Goal: Task Accomplishment & Management: Use online tool/utility

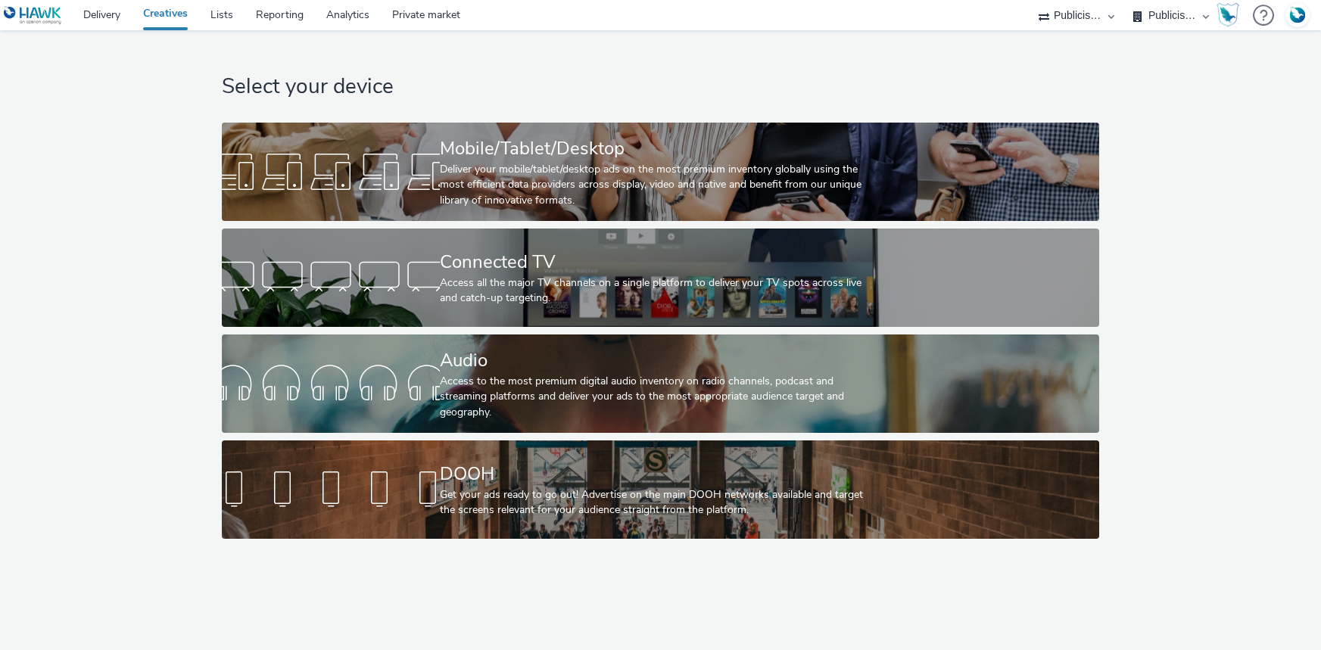
select select "d07aba32-d775-4fed-a722-f10c6504dd64"
select select "f97d6638-e0a1-4f7a-bf46-55015878e29e"
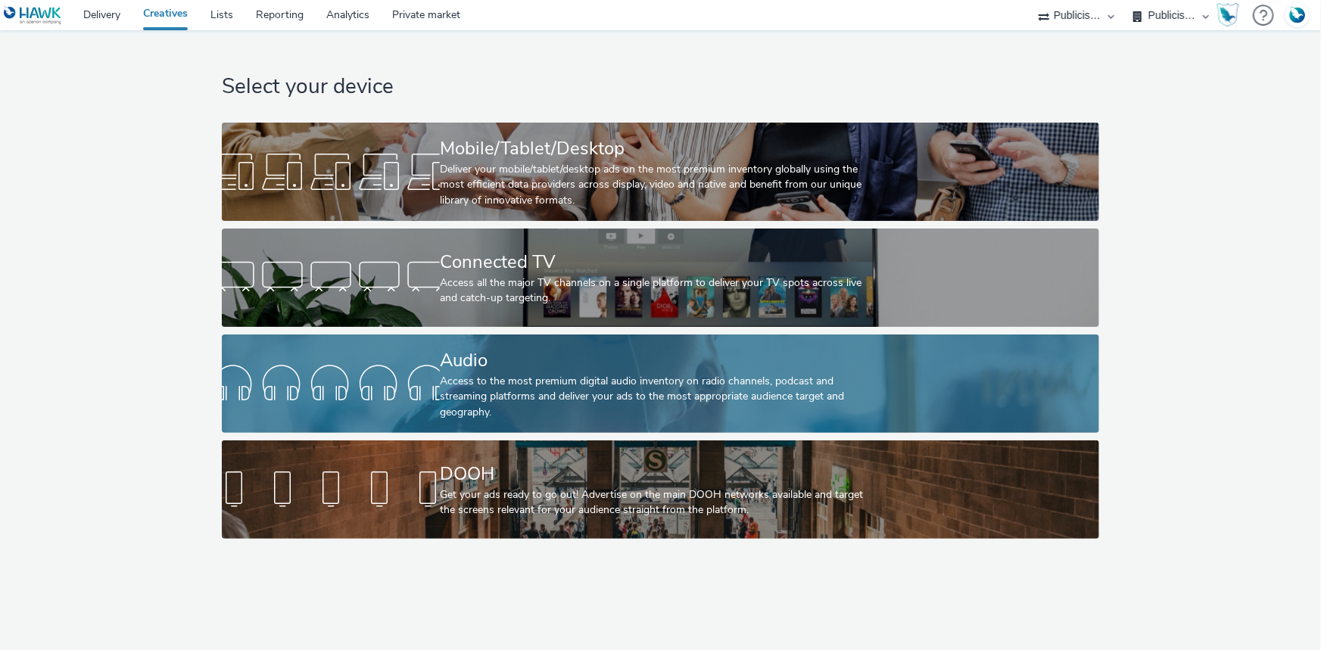
click at [493, 371] on div "Audio" at bounding box center [657, 360] width 435 height 26
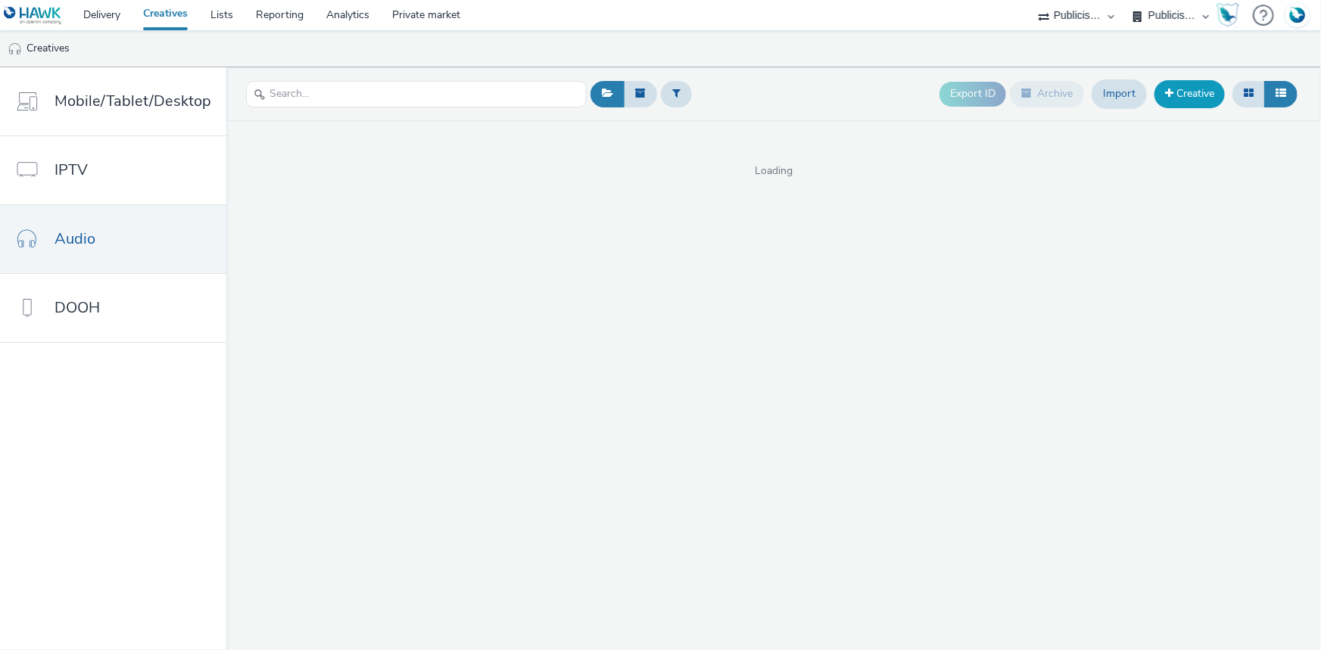
click at [1187, 96] on link "Creative" at bounding box center [1189, 93] width 70 height 27
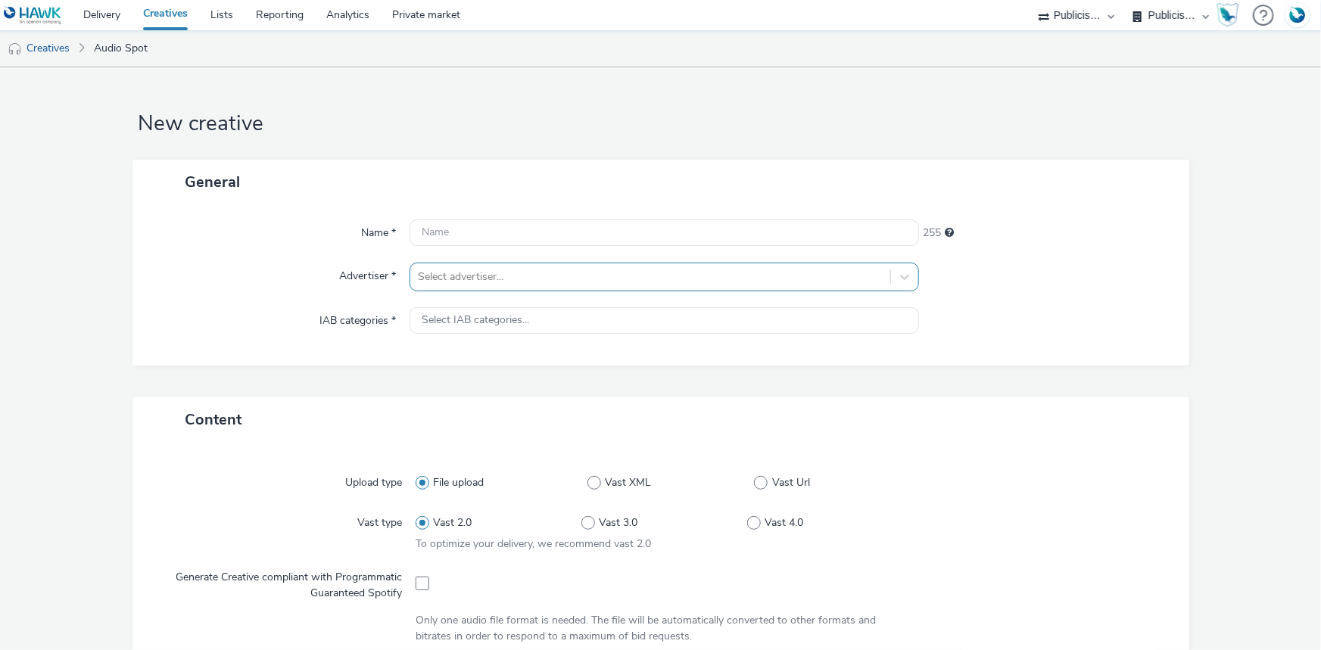
click at [609, 279] on div at bounding box center [650, 277] width 465 height 18
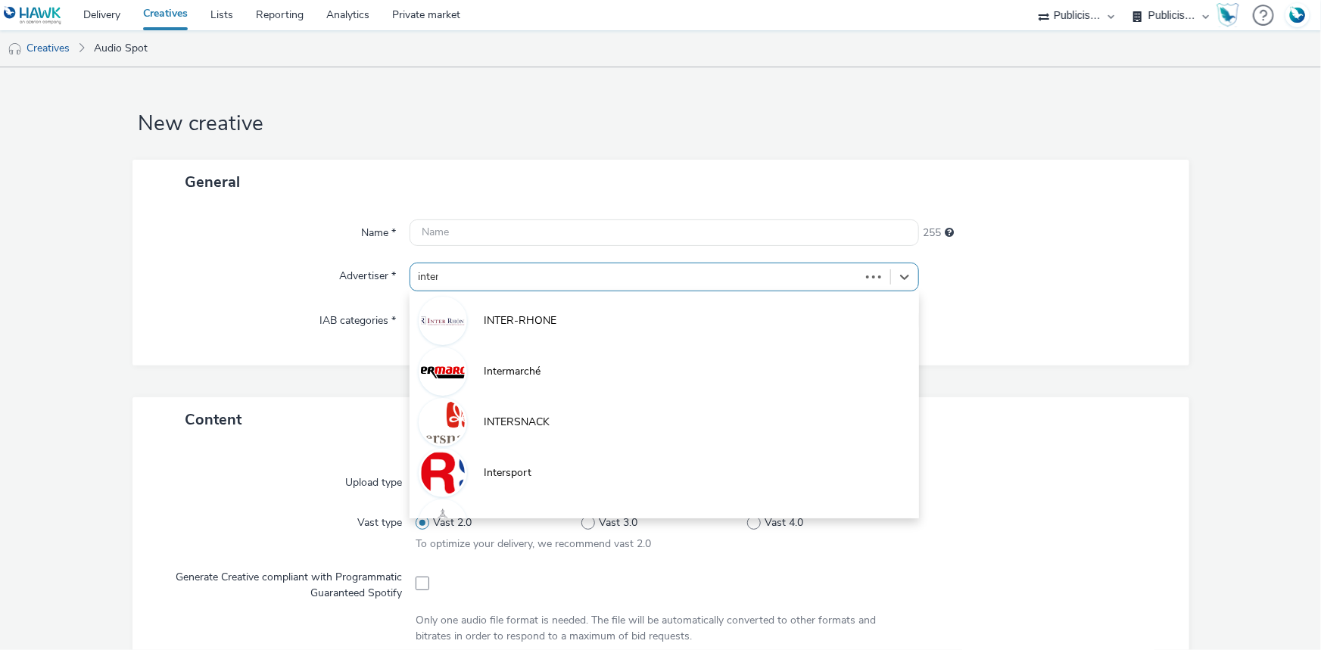
type input "inters"
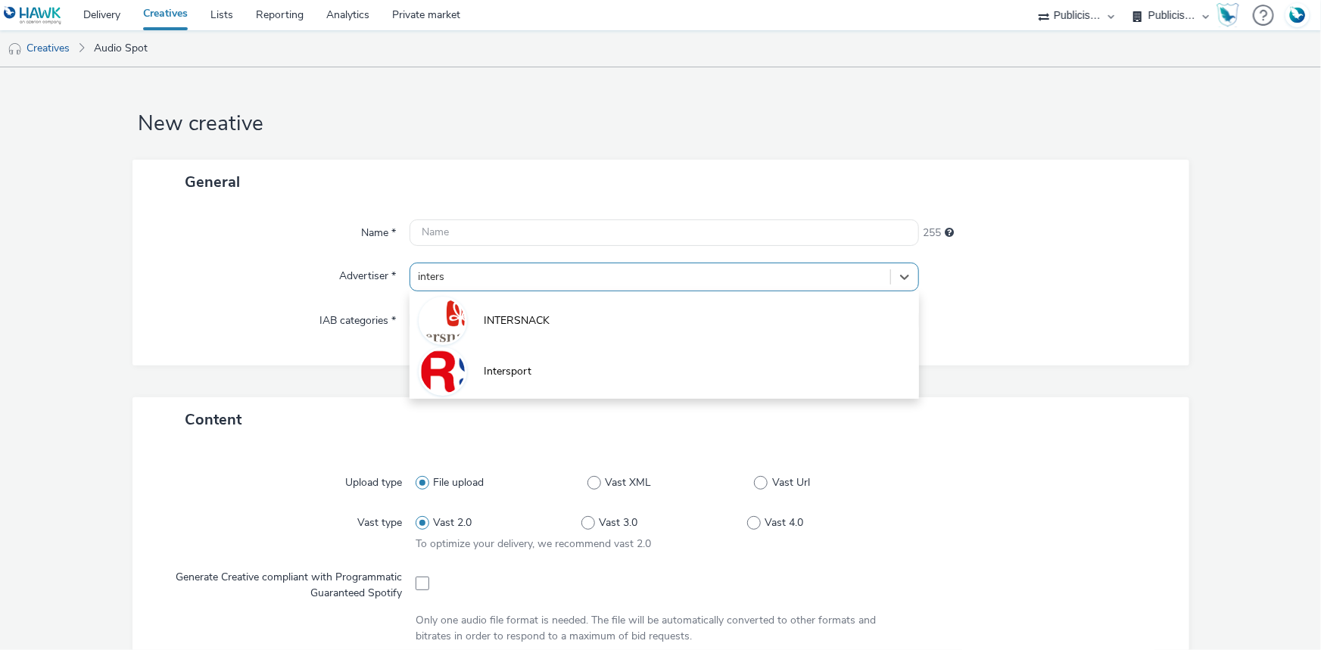
click at [558, 358] on li "Intersport" at bounding box center [663, 370] width 509 height 51
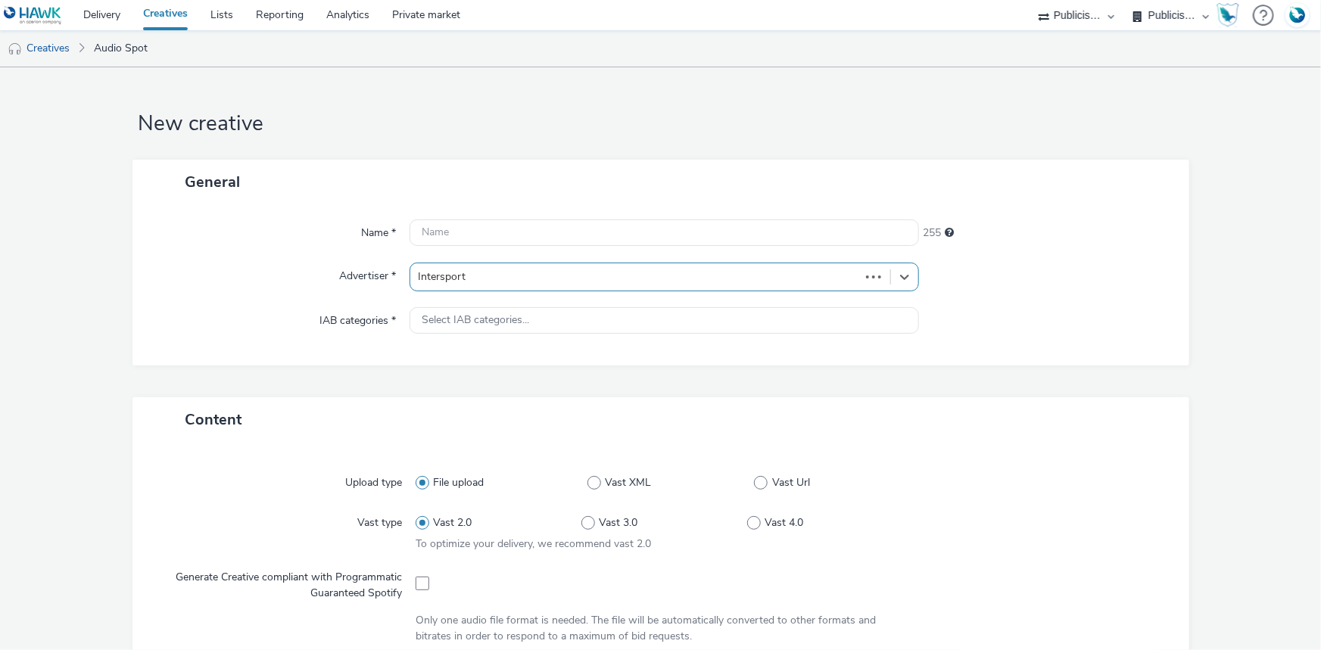
type input "http://www.intersport.fr"
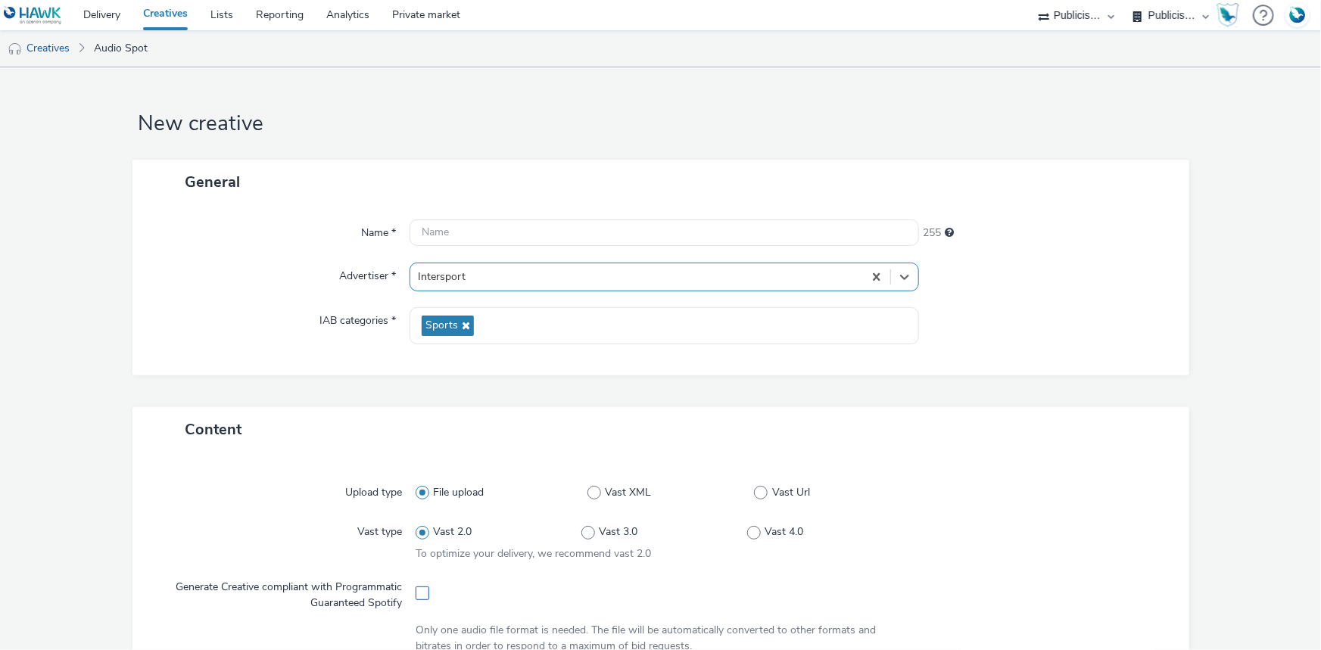
click at [424, 593] on span at bounding box center [422, 594] width 14 height 14
checkbox input "true"
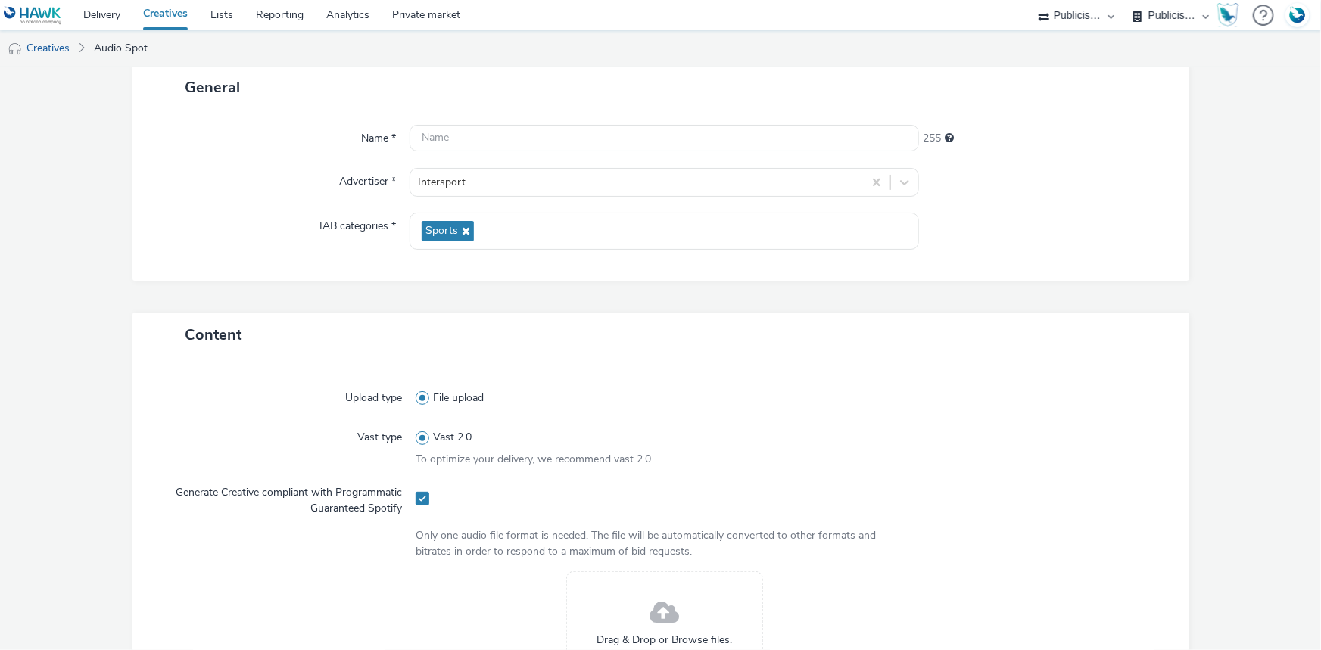
scroll to position [275, 0]
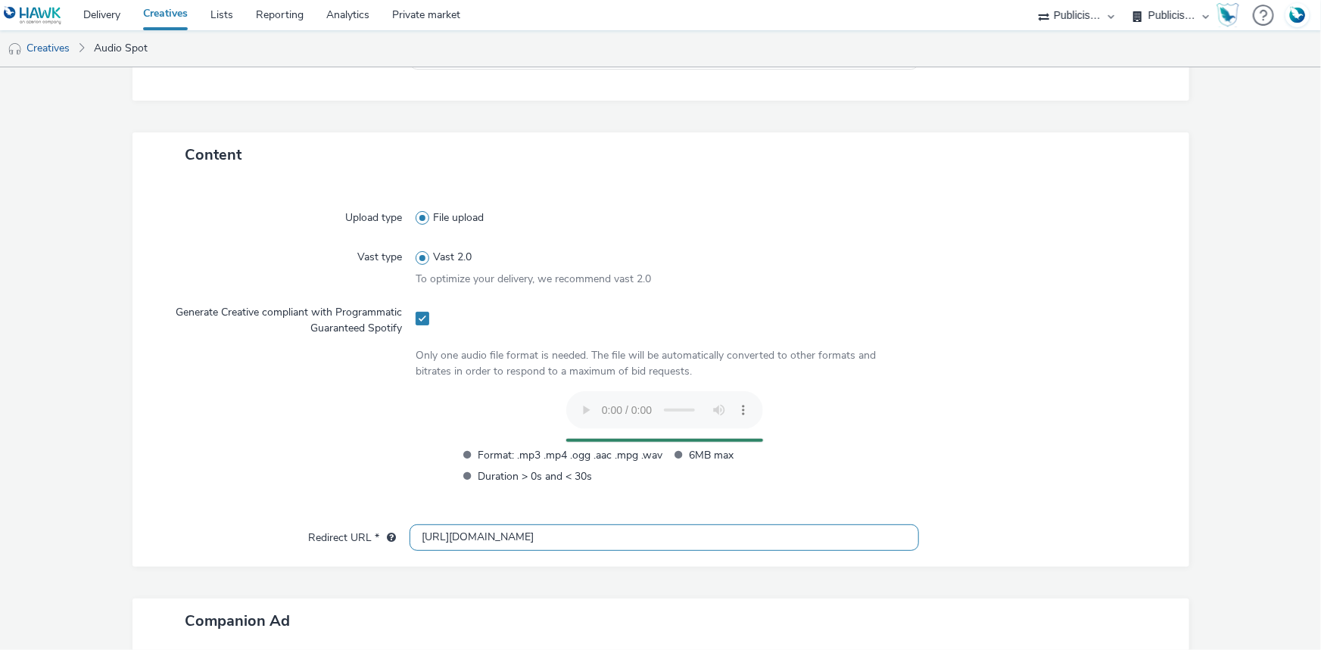
click at [436, 537] on input "http://www.intersport.fr" at bounding box center [663, 537] width 509 height 26
type input "https://www.intersport.fr"
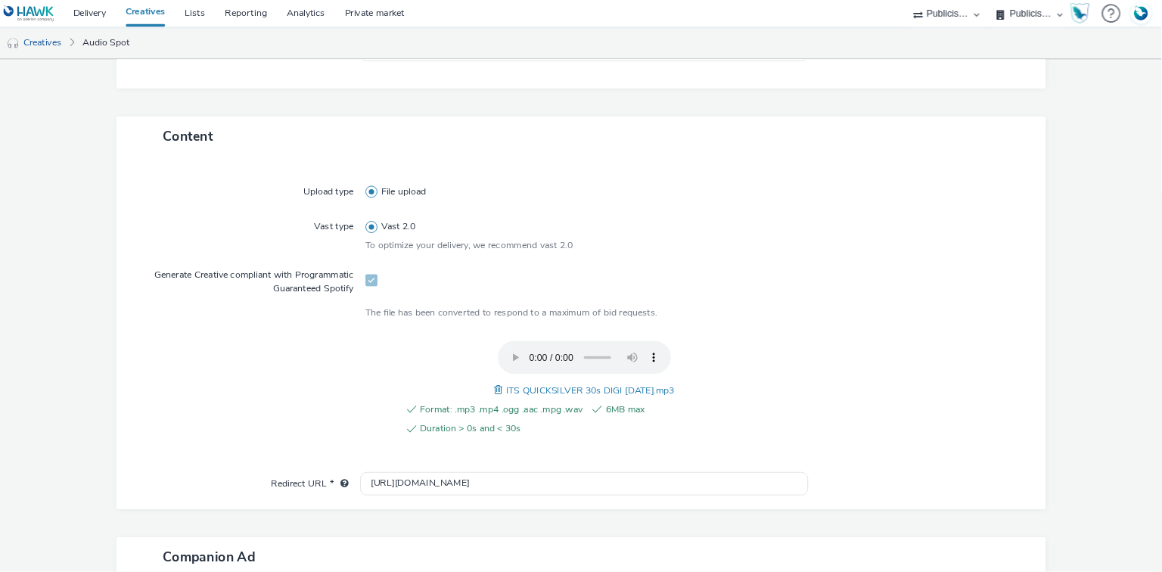
scroll to position [518, 0]
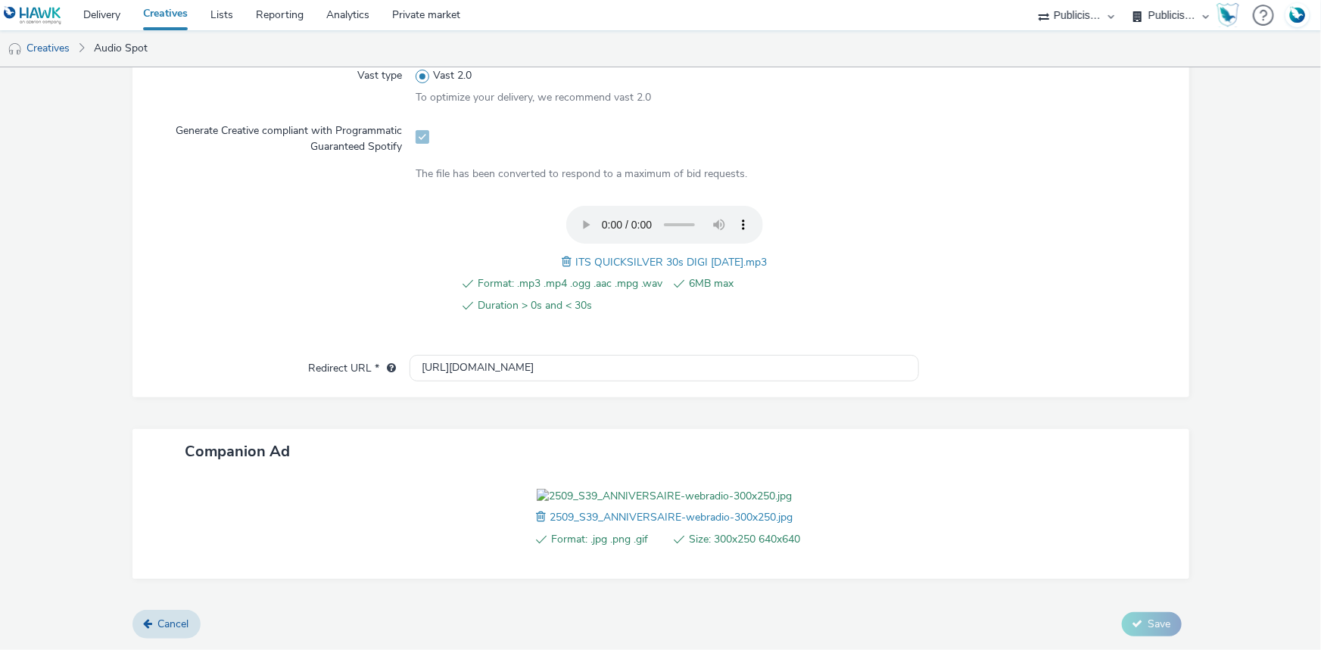
click at [613, 206] on div "Format: .mp3 .mp4 .ogg .aac .mpg .wav 6MB max Duration > 0s and < 30s ITS QUICK…" at bounding box center [663, 268] width 497 height 125
click at [617, 255] on span "ITS QUICKSILVER 30s DIGI 19.09.25.mp3" at bounding box center [670, 262] width 191 height 14
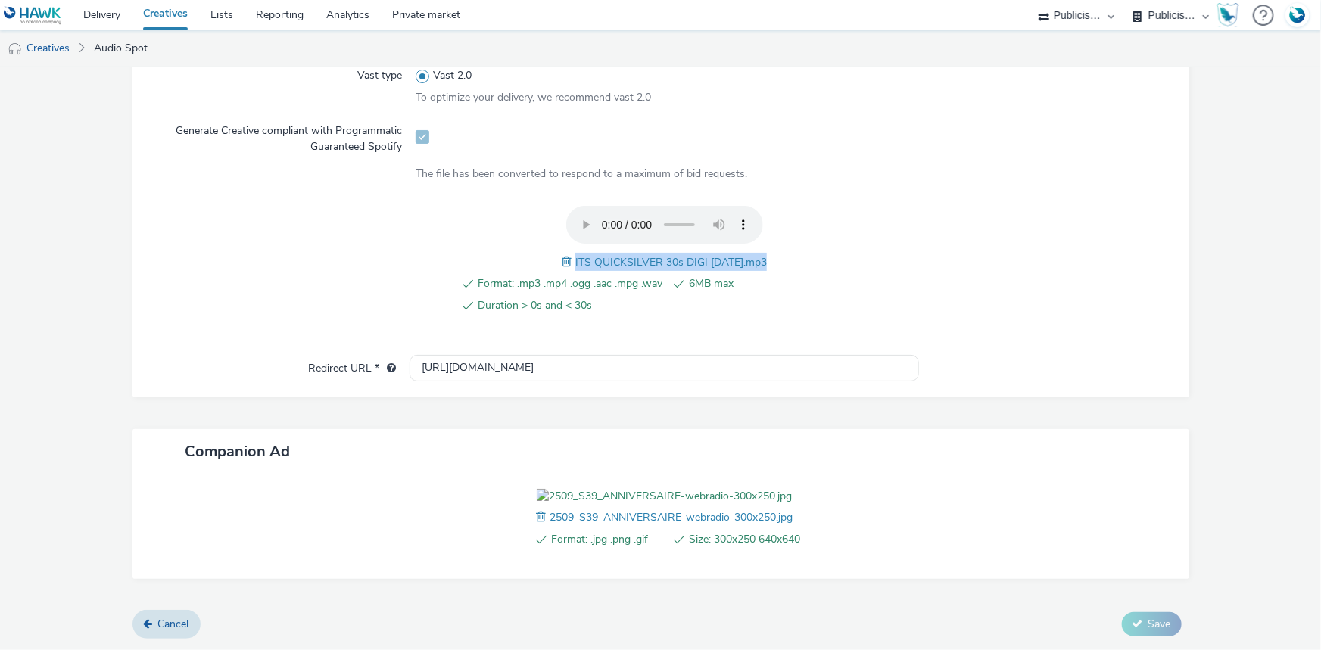
click at [617, 255] on span "ITS QUICKSILVER 30s DIGI 19.09.25.mp3" at bounding box center [670, 262] width 191 height 14
copy span "ITS QUICKSILVER 30s DIGI 19.09.25.mp3"
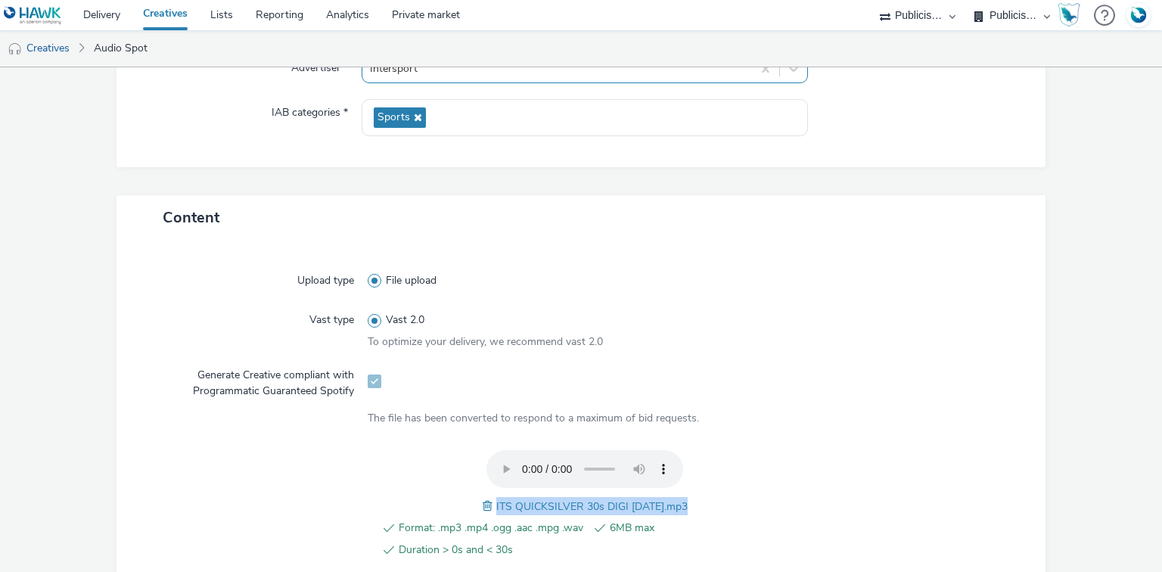
scroll to position [93, 0]
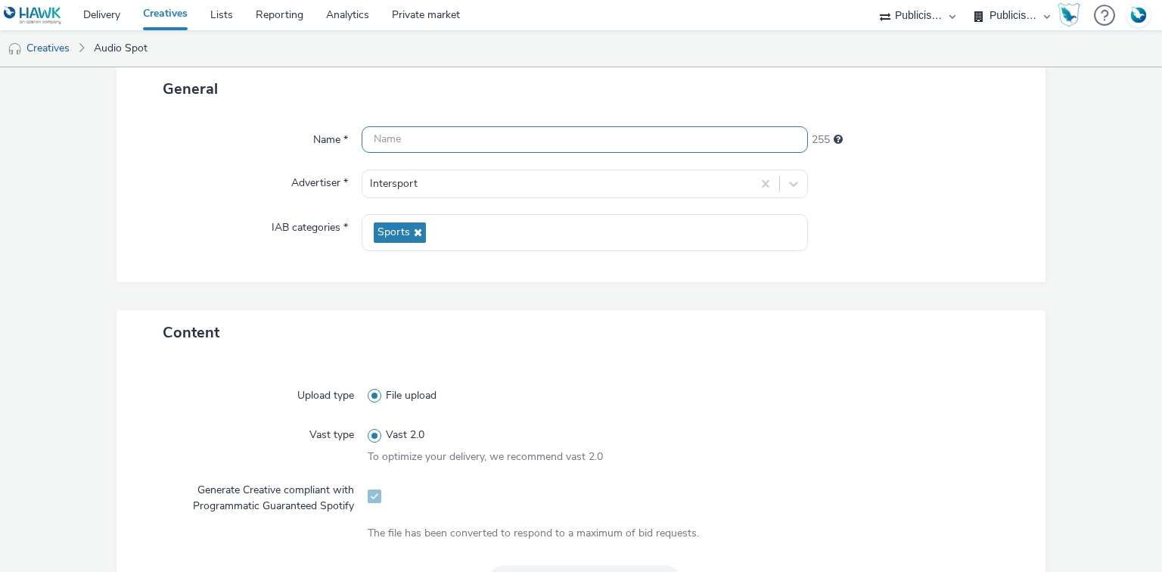
drag, startPoint x: 394, startPoint y: 129, endPoint x: 404, endPoint y: 146, distance: 20.4
click at [394, 131] on input "text" at bounding box center [585, 139] width 446 height 26
click at [405, 147] on input "text" at bounding box center [585, 139] width 446 height 26
paste input "ITS QUICKSILVER 30s DIGI 19.09.25.mp3"
type input "ITS QUICKSILVER 30s DIGI 19.09.25_Spotify"
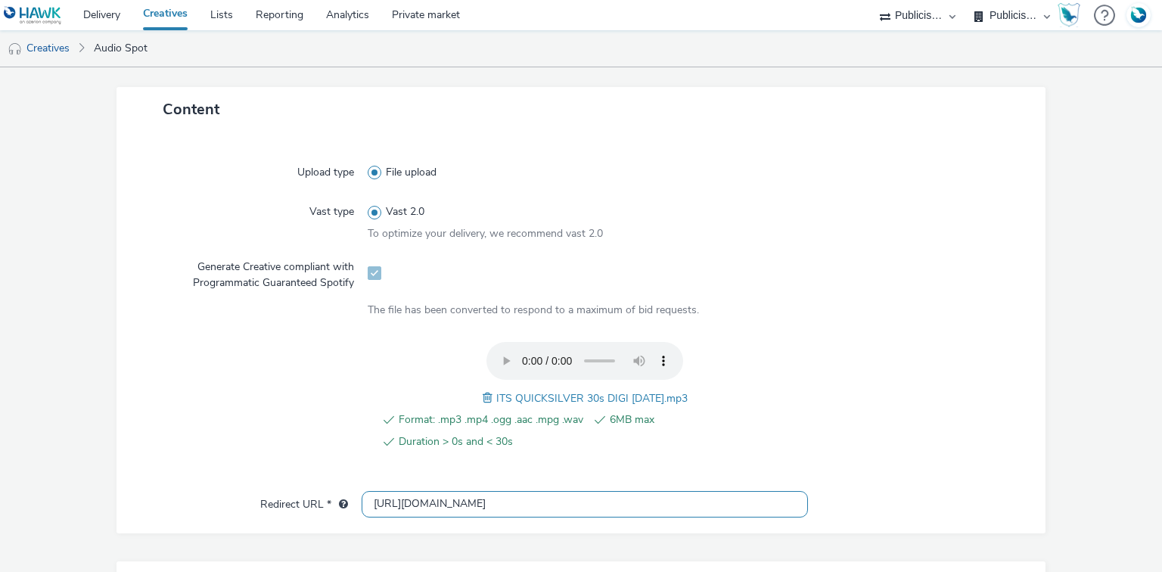
scroll to position [517, 0]
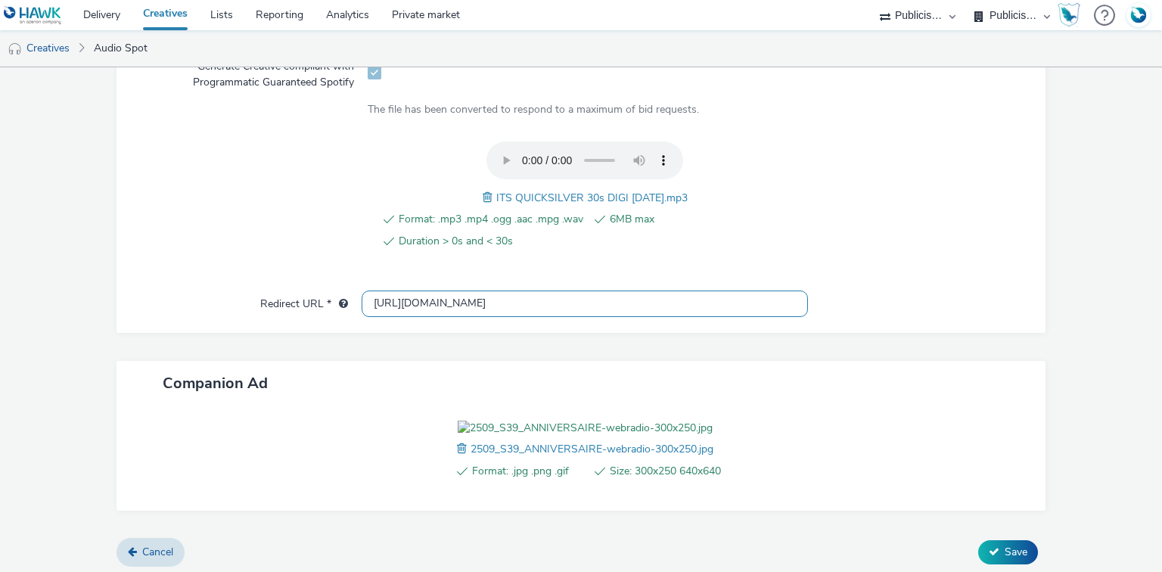
click at [455, 314] on input "https://www.intersport.fr" at bounding box center [585, 304] width 446 height 26
paste input "/ope/le-mois-intersport/?utm_source=spotify&utm_medium=display&utm_campaign=loc…"
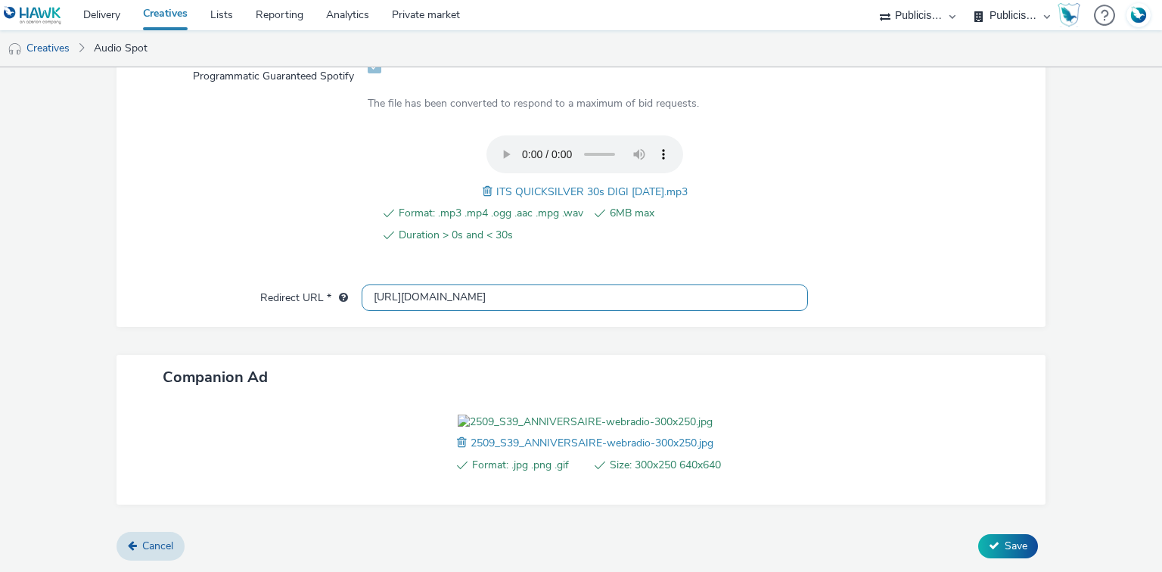
scroll to position [577, 0]
type input "https://www.intersport.fr/ope/le-mois-intersport/?utm_source=spotify&utm_medium…"
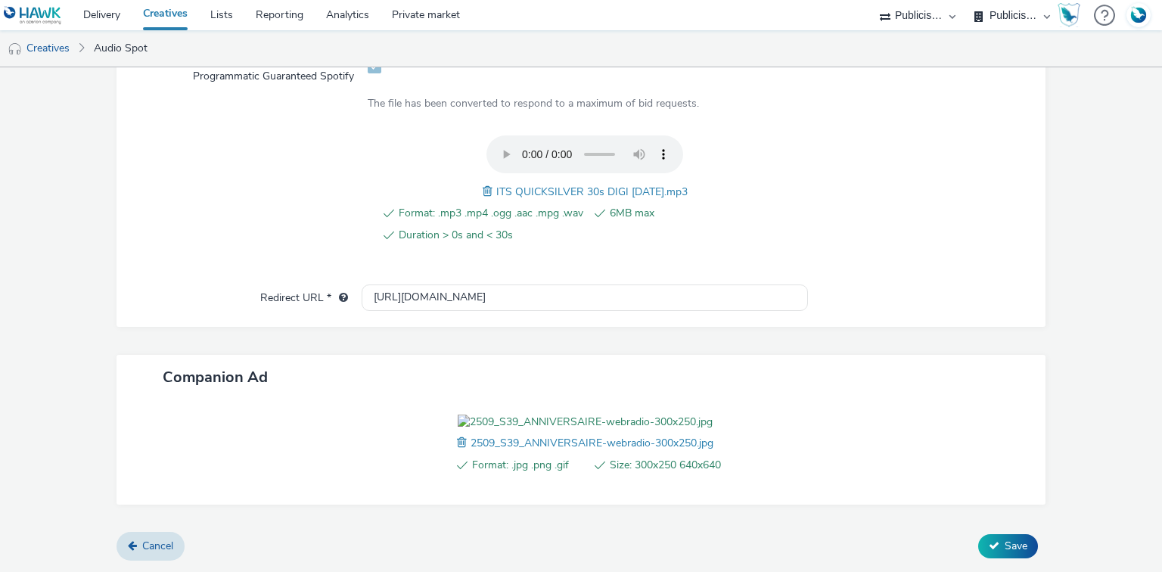
click at [954, 293] on div "Content Upload type File upload Vast type Vast 2.0 To optimize your delivery, w…" at bounding box center [582, 206] width 930 height 652
click at [1017, 546] on span "Save" at bounding box center [1016, 546] width 23 height 14
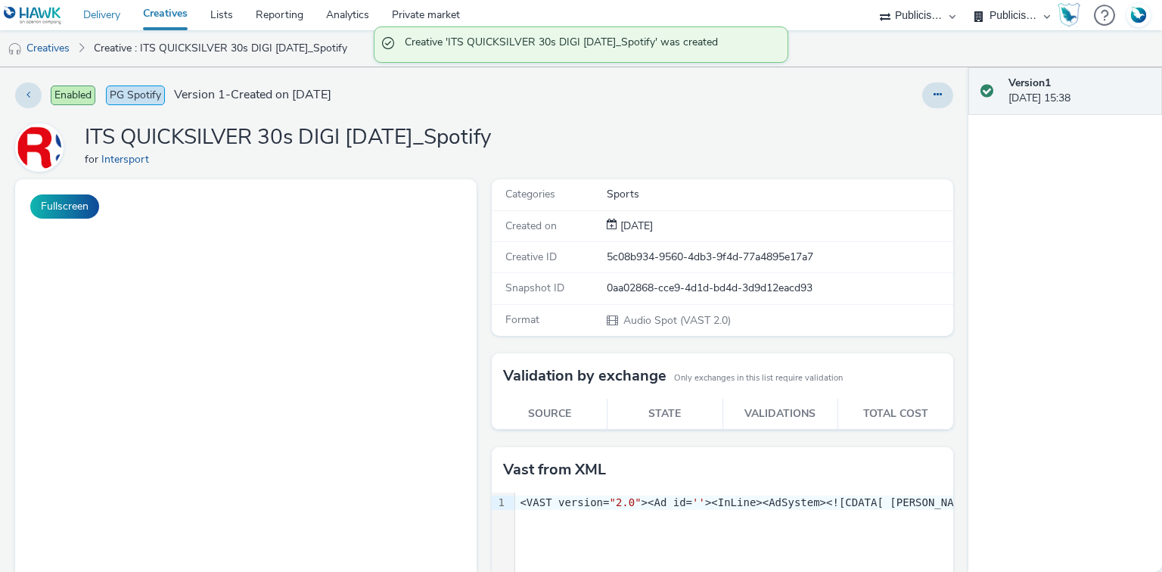
click at [106, 18] on link "Delivery" at bounding box center [102, 15] width 60 height 30
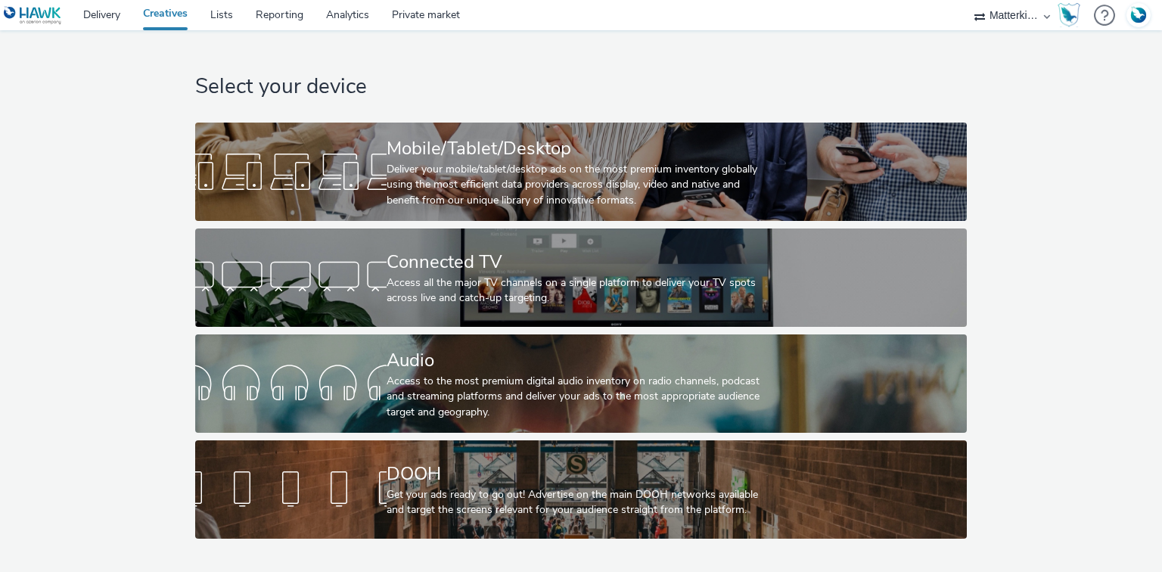
select select "043cda9b-19c6-48dd-97c5-60e8b0eb4194"
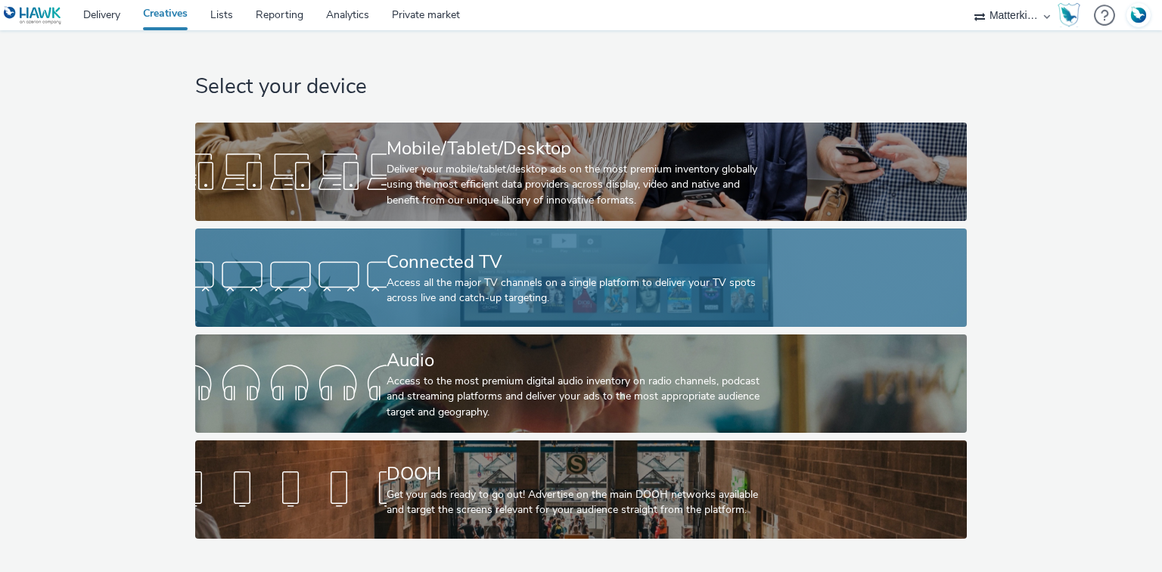
click at [427, 263] on div "Connected TV" at bounding box center [578, 262] width 383 height 26
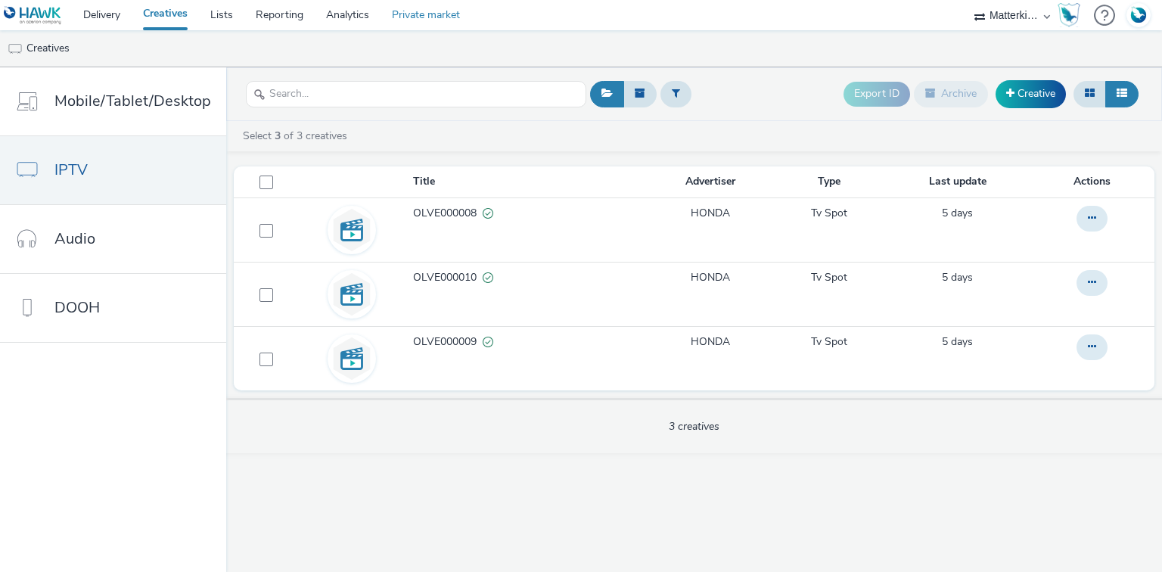
click at [451, 9] on link "Private market" at bounding box center [426, 15] width 91 height 30
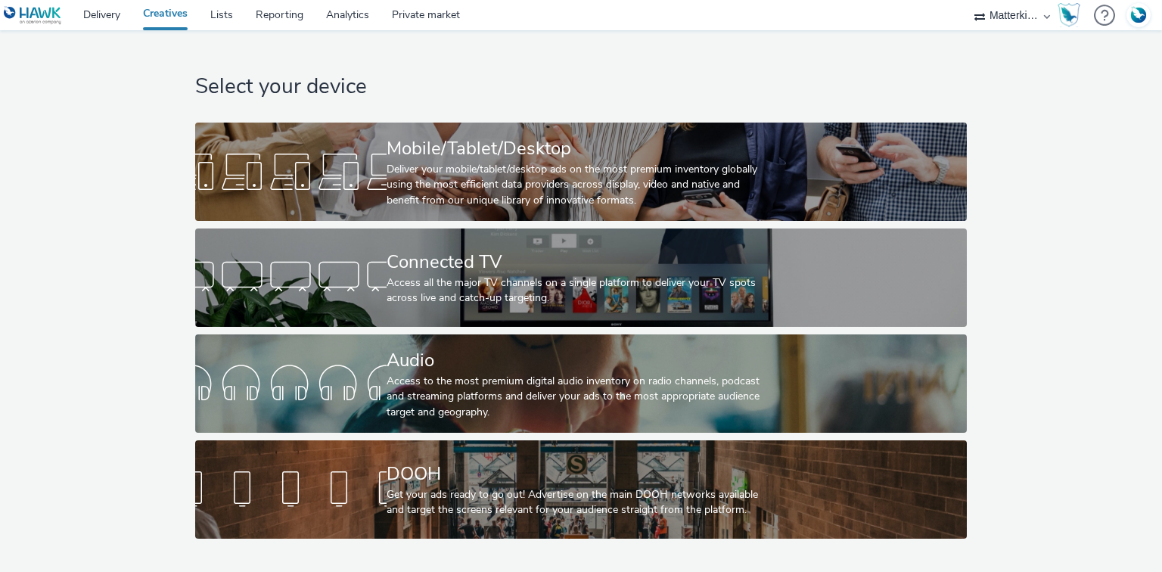
select select "043cda9b-19c6-48dd-97c5-60e8b0eb4194"
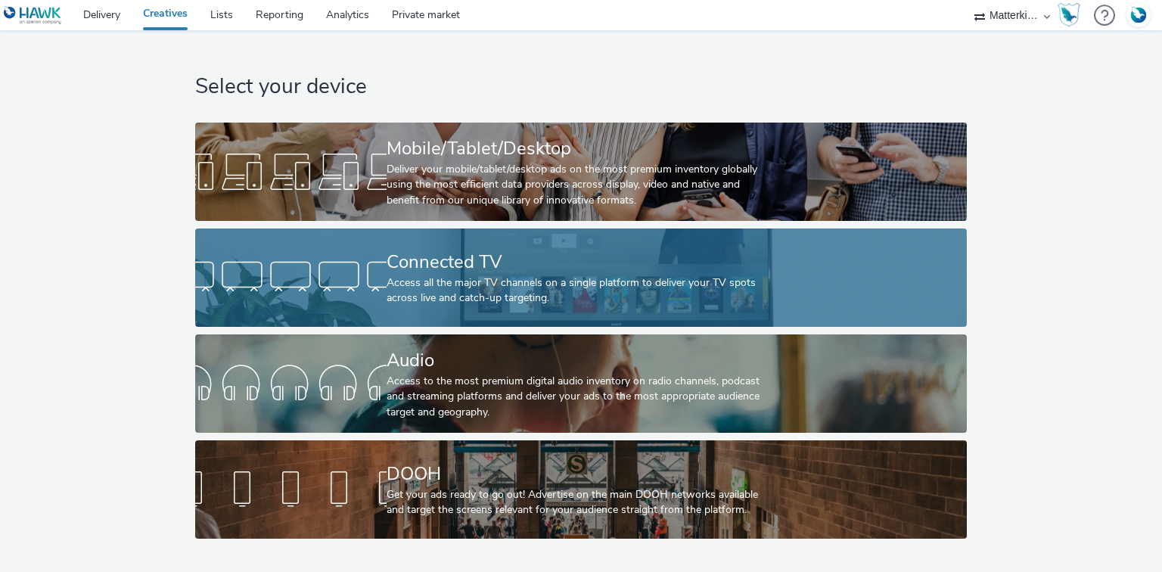
click at [400, 283] on div "Access all the major TV channels on a single platform to deliver your TV spots …" at bounding box center [578, 290] width 383 height 31
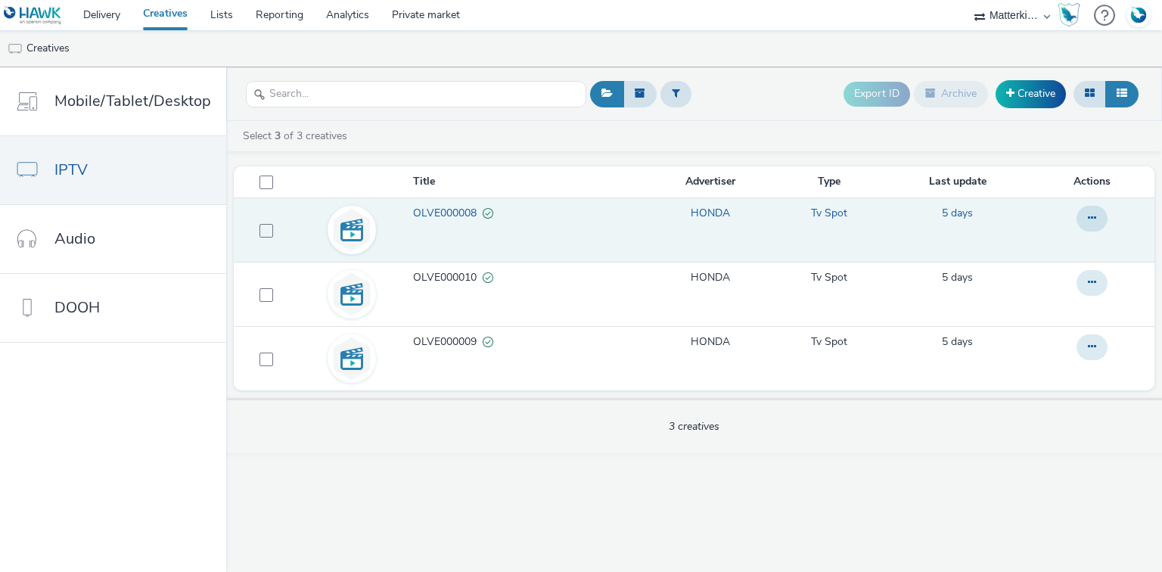
click at [453, 214] on span "OLVE000008" at bounding box center [448, 213] width 70 height 15
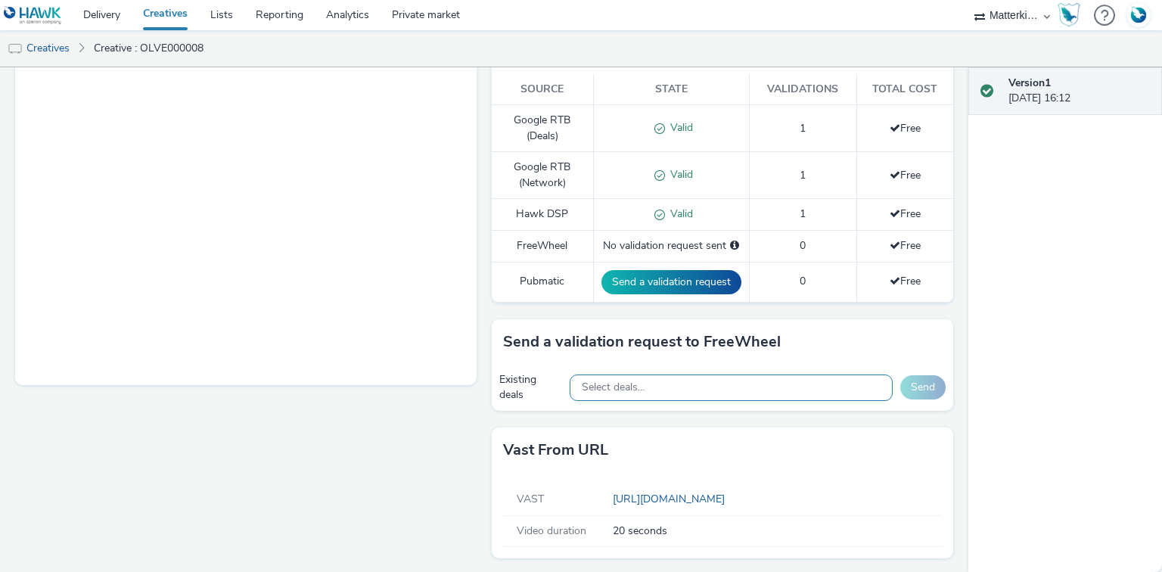
click at [623, 387] on span "Select deals..." at bounding box center [613, 387] width 63 height 13
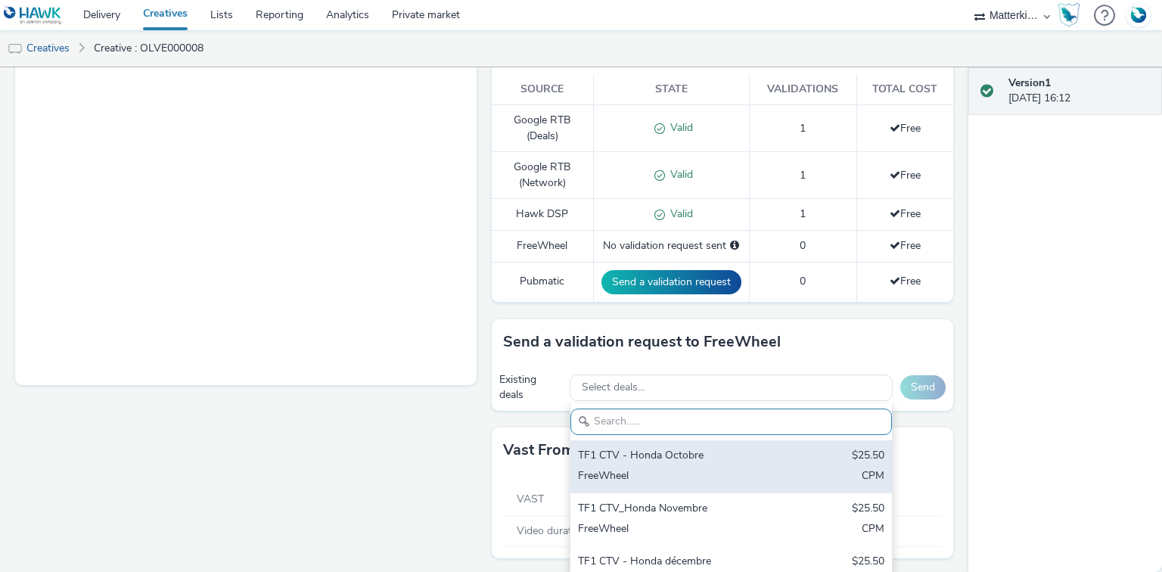
click at [643, 459] on div "TF1 CTV - Honda Octobre" at bounding box center [678, 456] width 201 height 17
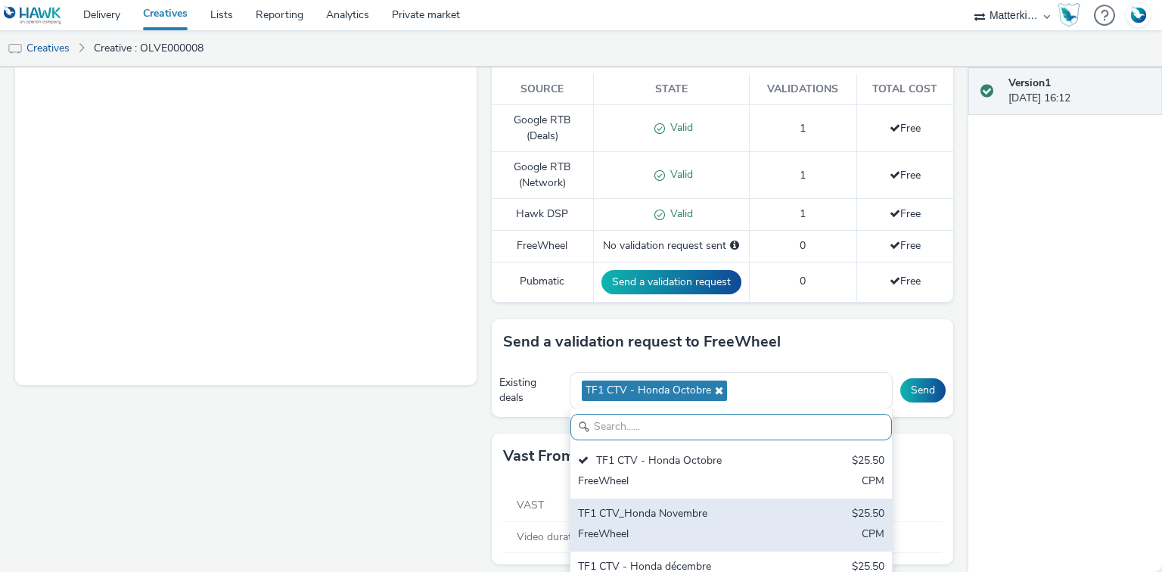
click at [663, 513] on div "TF1 CTV_Honda Novembre" at bounding box center [678, 514] width 201 height 17
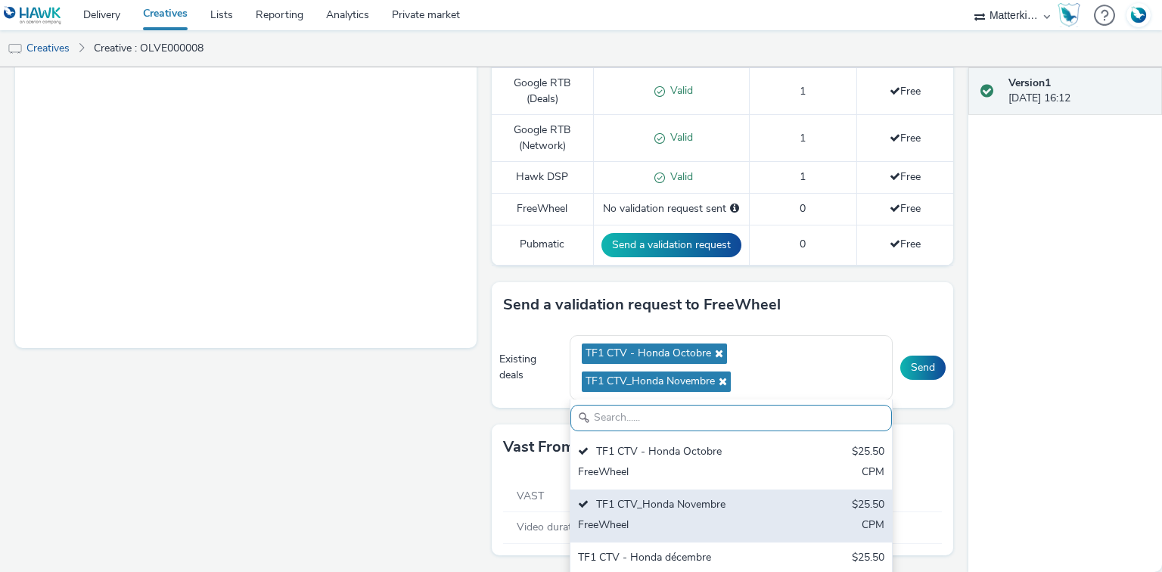
scroll to position [472, 0]
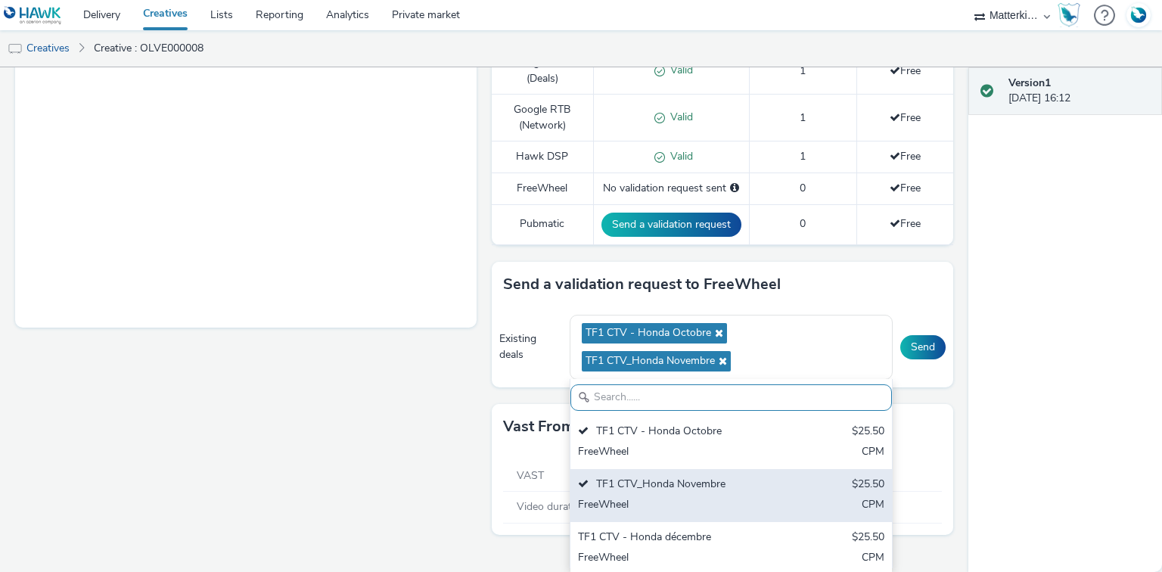
click at [703, 540] on div "TF1 CTV - Honda décembre" at bounding box center [678, 538] width 201 height 17
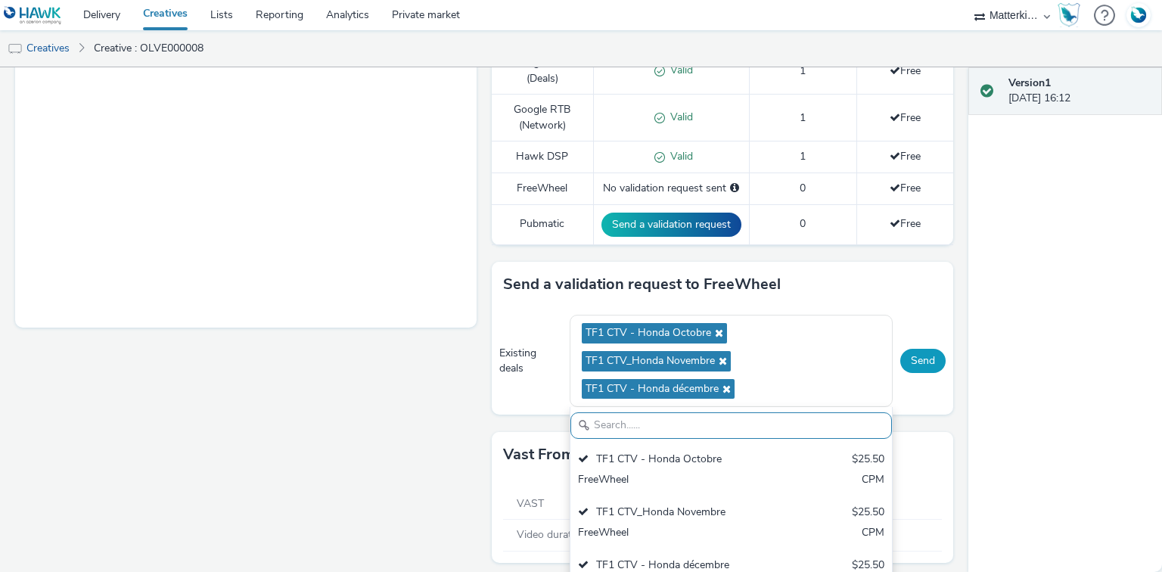
scroll to position [7, 0]
click at [913, 360] on button "Send" at bounding box center [923, 361] width 45 height 24
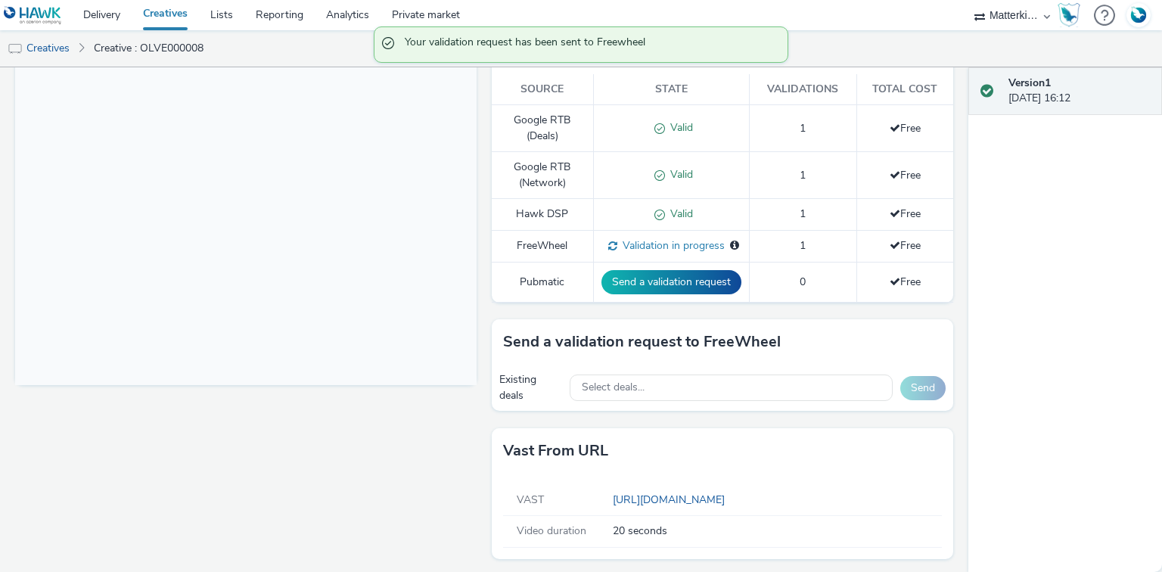
scroll to position [415, 0]
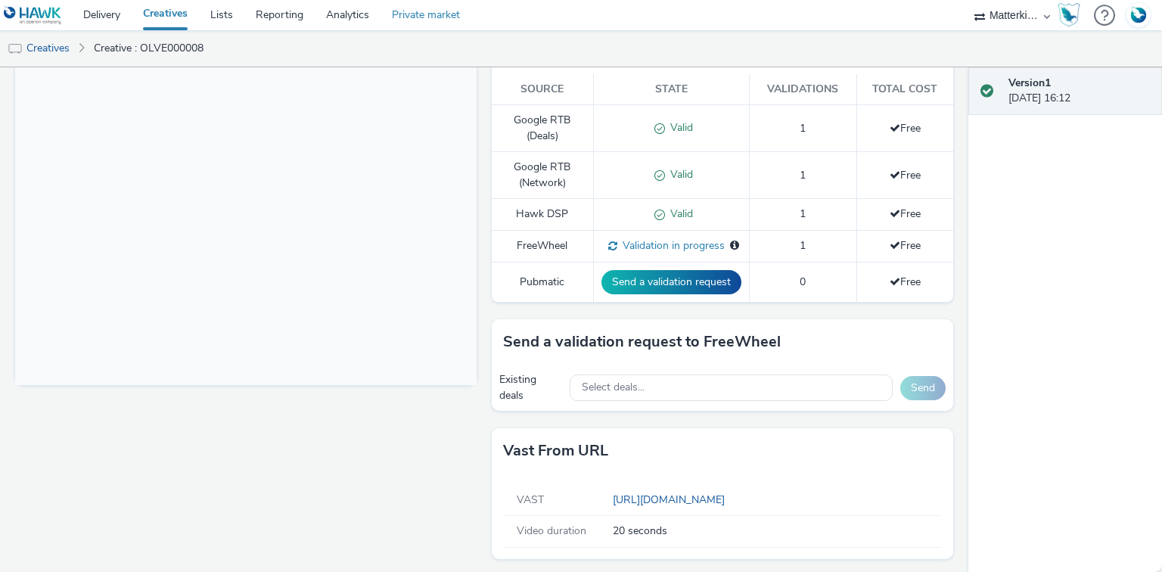
click at [447, 18] on link "Private market" at bounding box center [426, 15] width 91 height 30
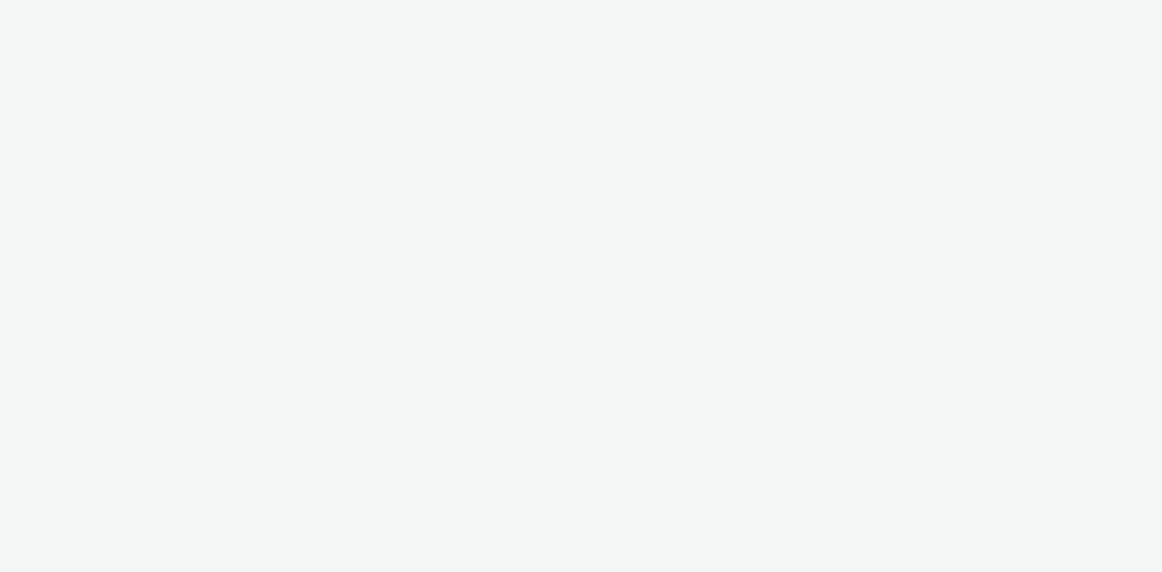
select select "043cda9b-19c6-48dd-97c5-60e8b0eb4194"
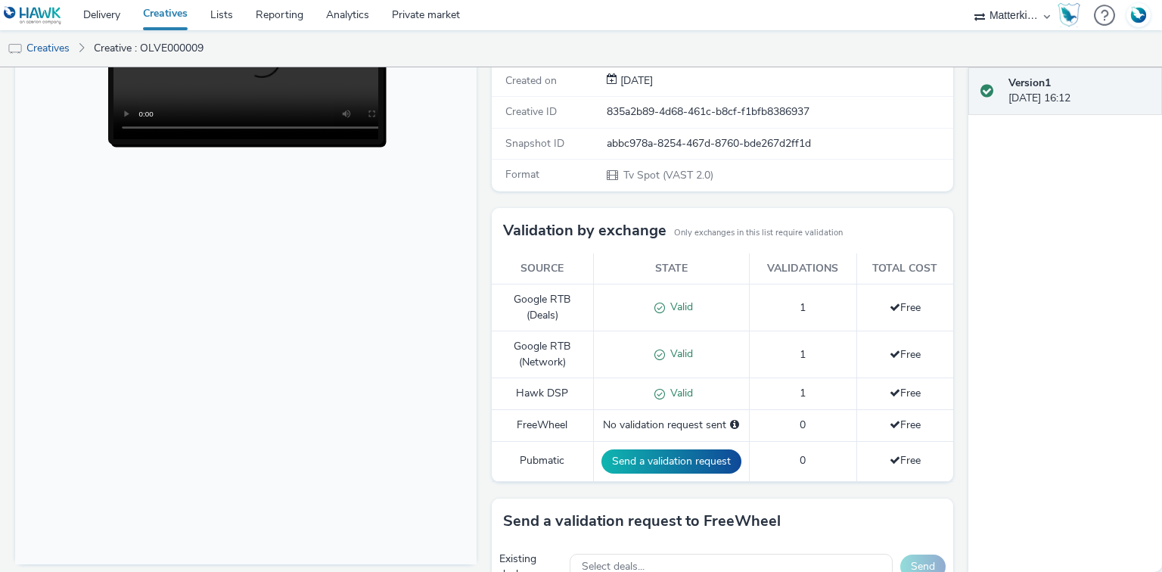
scroll to position [415, 0]
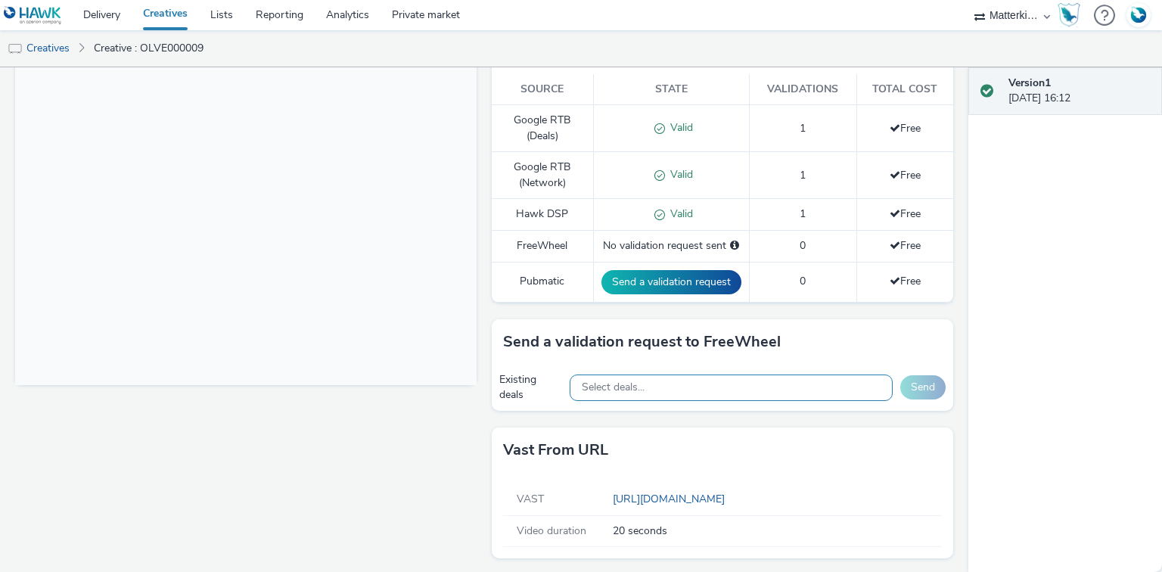
click at [674, 375] on div "Select deals..." at bounding box center [731, 388] width 323 height 26
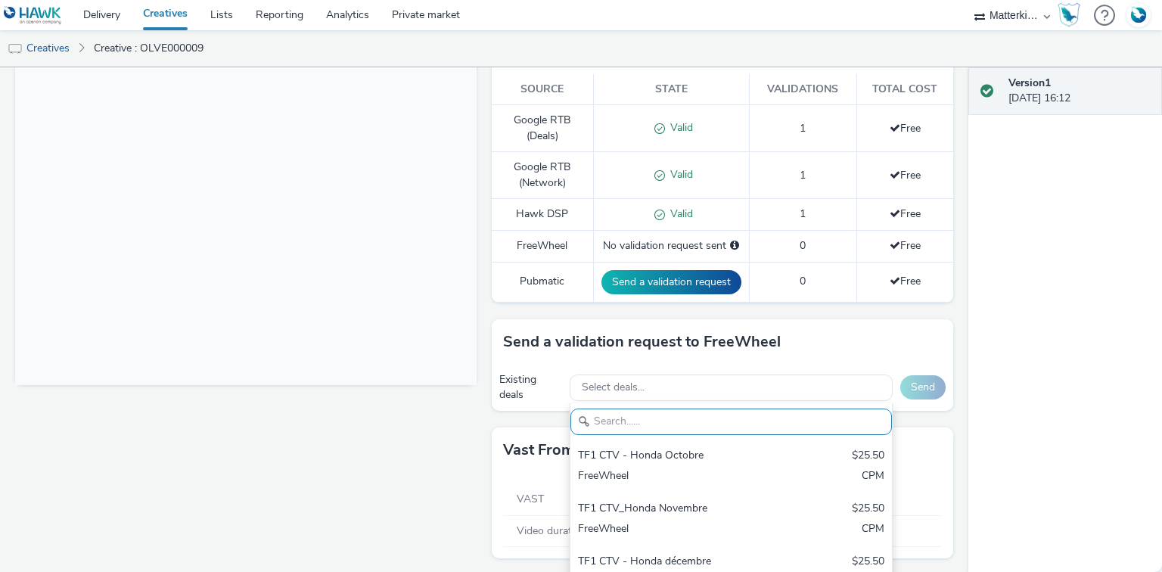
scroll to position [0, 0]
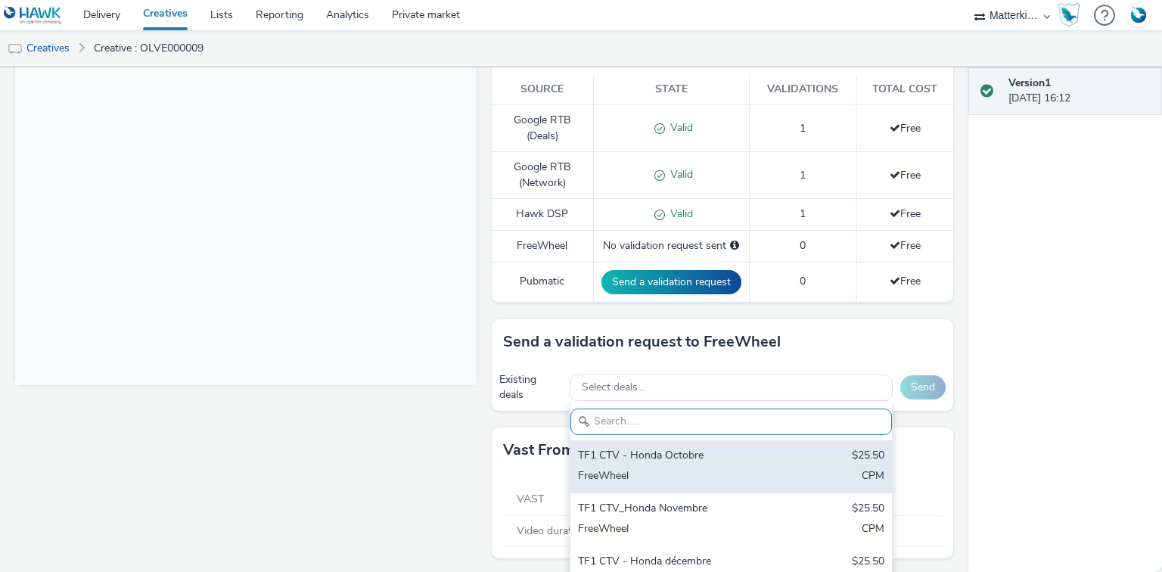
click at [652, 455] on div "TF1 CTV - Honda Octobre" at bounding box center [678, 456] width 201 height 17
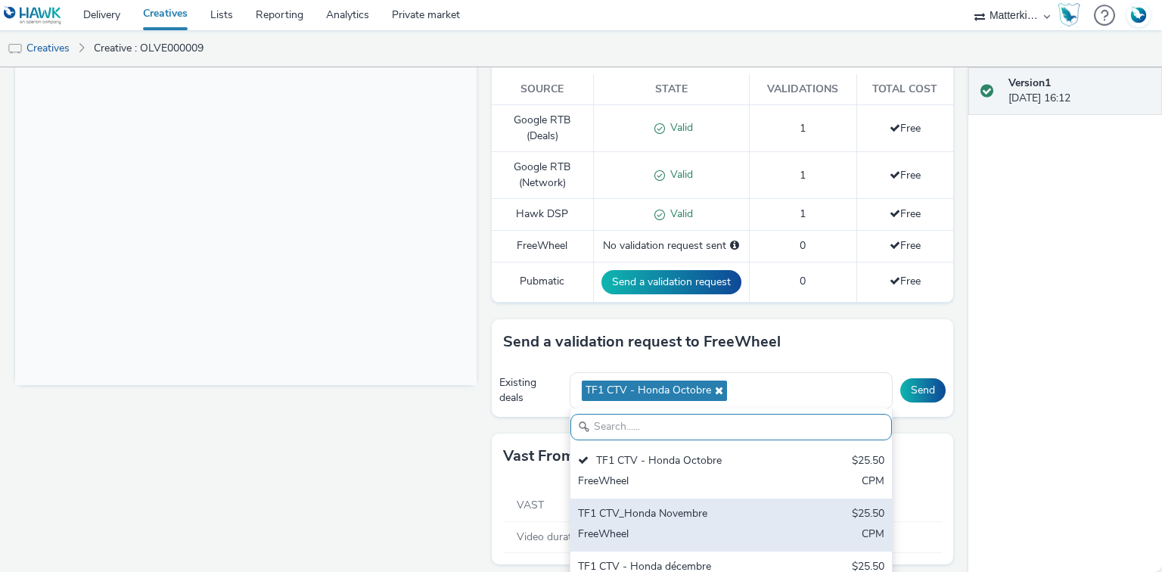
click at [671, 521] on div "TF1 CTV_Honda Novembre $25.50 FreeWheel CPM" at bounding box center [732, 525] width 322 height 53
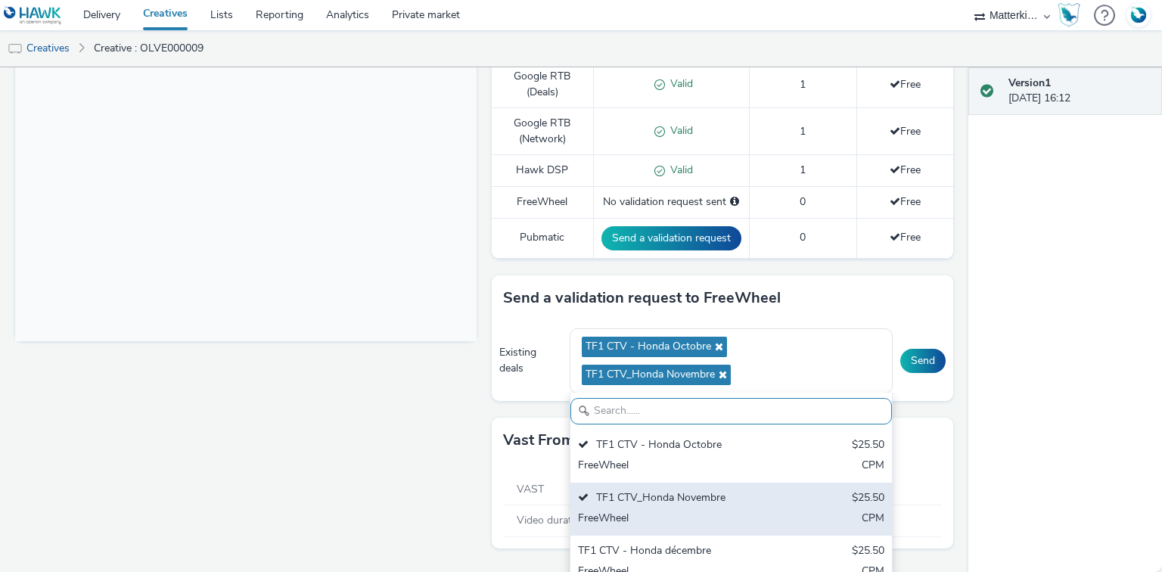
scroll to position [472, 0]
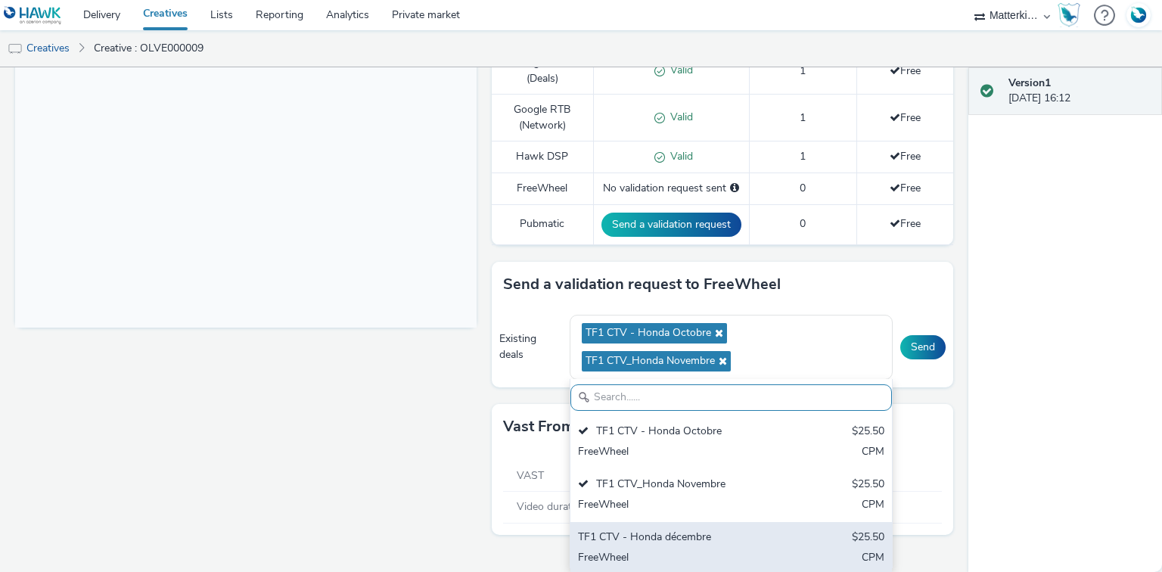
click at [708, 552] on div "FreeWheel" at bounding box center [678, 558] width 201 height 17
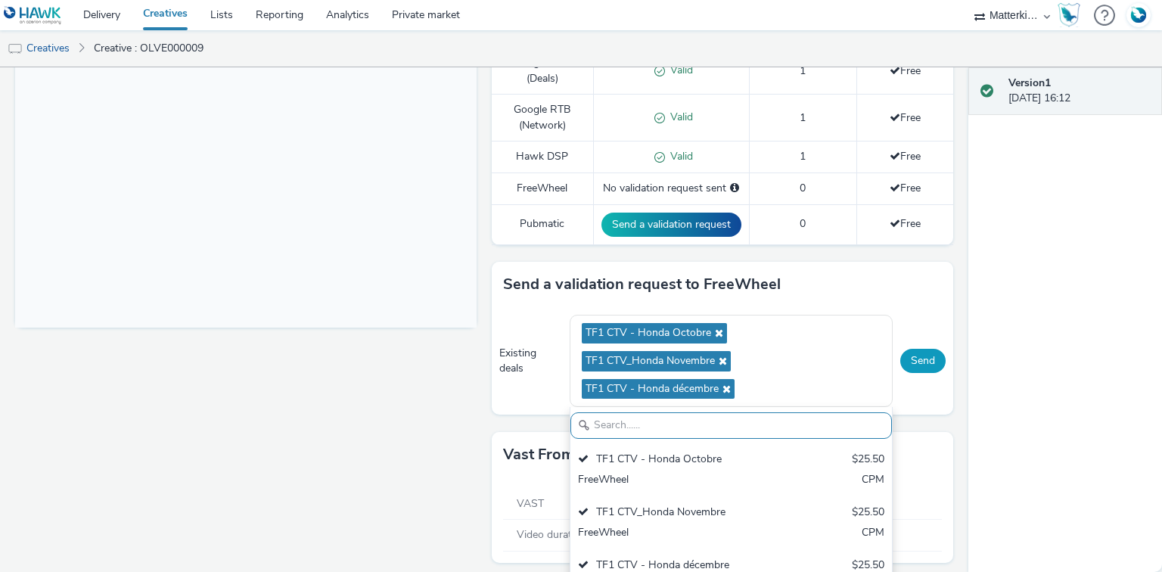
click at [915, 349] on button "Send" at bounding box center [923, 361] width 45 height 24
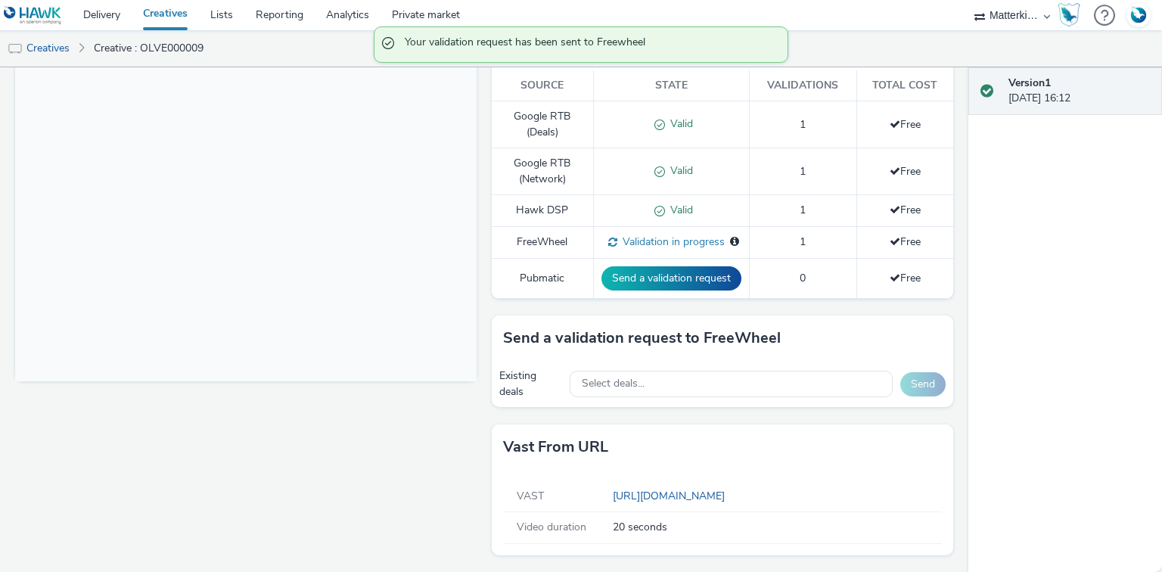
scroll to position [415, 0]
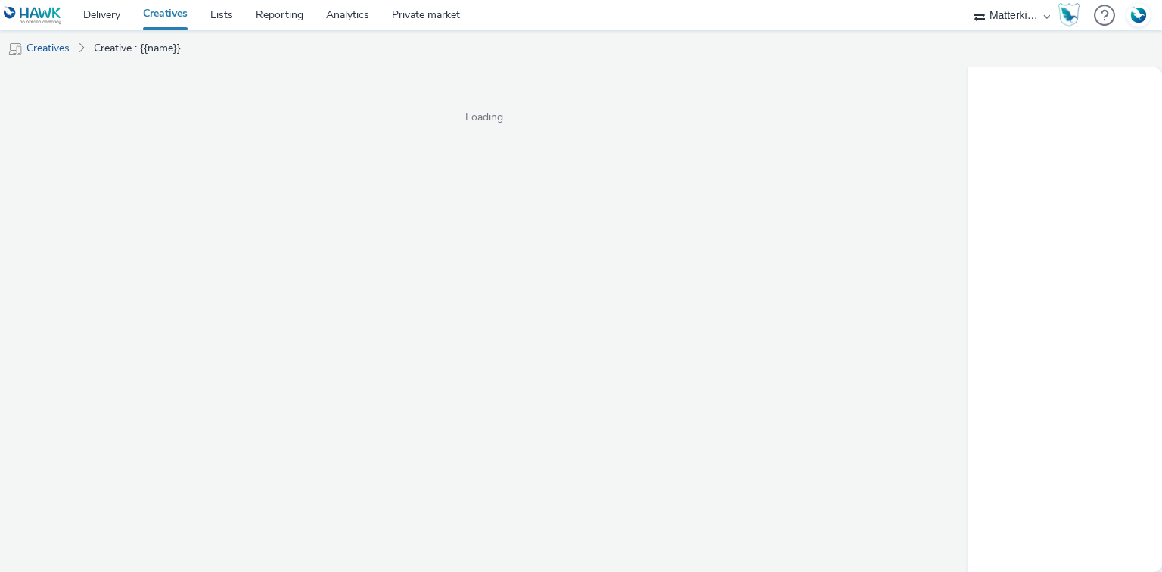
select select "043cda9b-19c6-48dd-97c5-60e8b0eb4194"
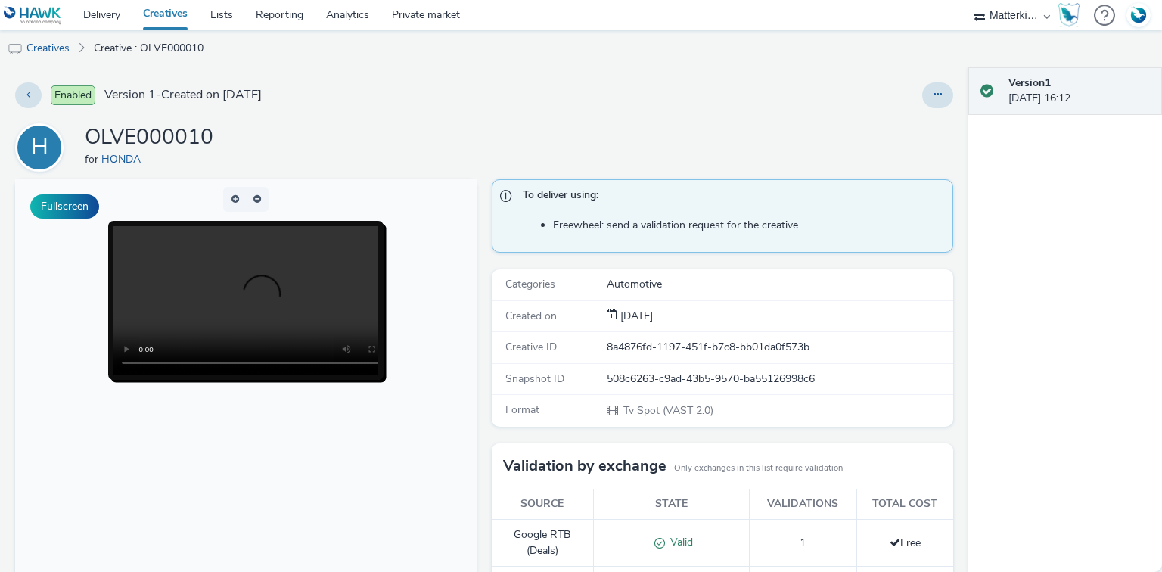
scroll to position [415, 0]
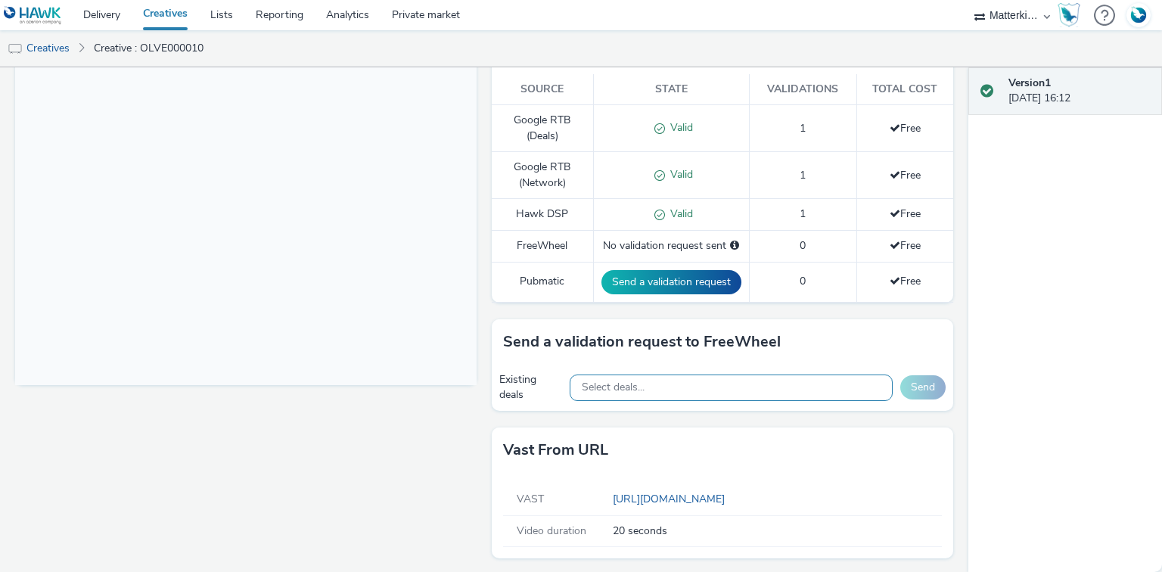
click at [658, 381] on div "Select deals..." at bounding box center [731, 388] width 323 height 26
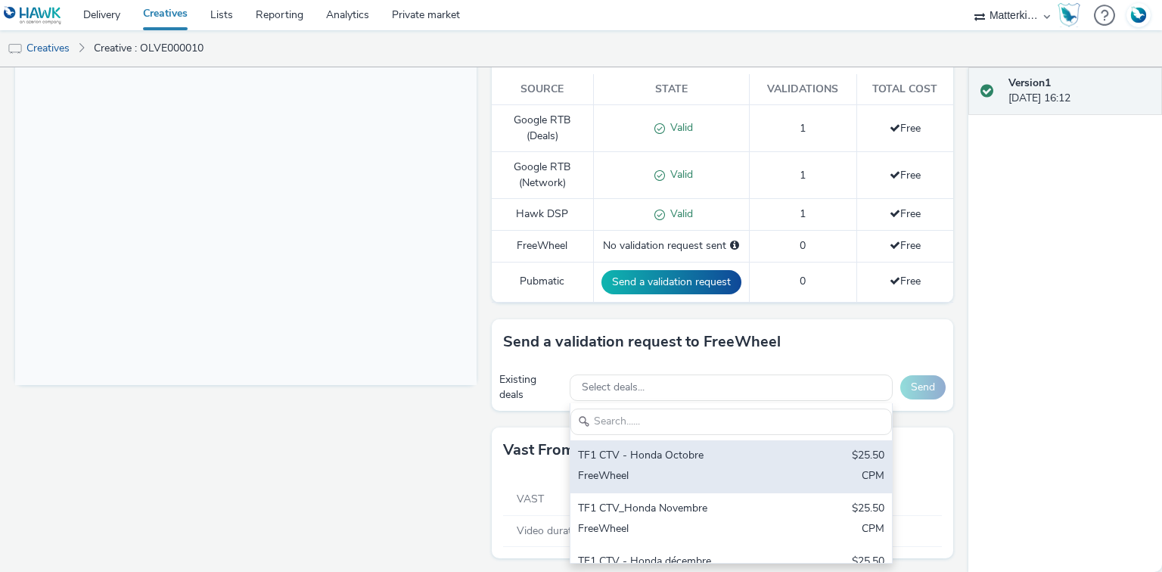
scroll to position [0, 0]
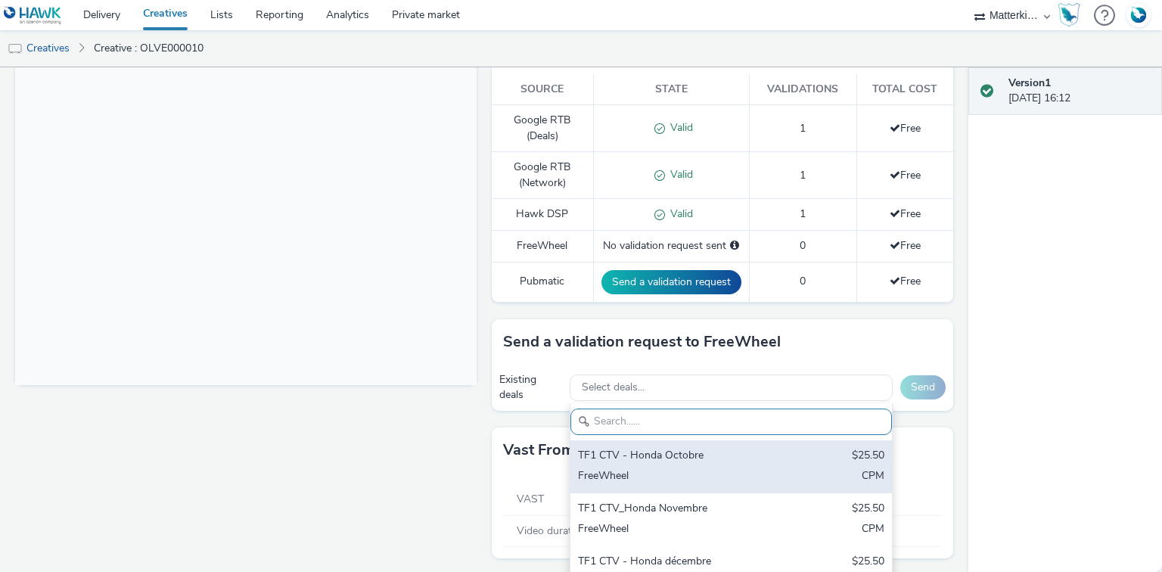
click at [636, 454] on div "TF1 CTV - Honda Octobre" at bounding box center [678, 456] width 201 height 17
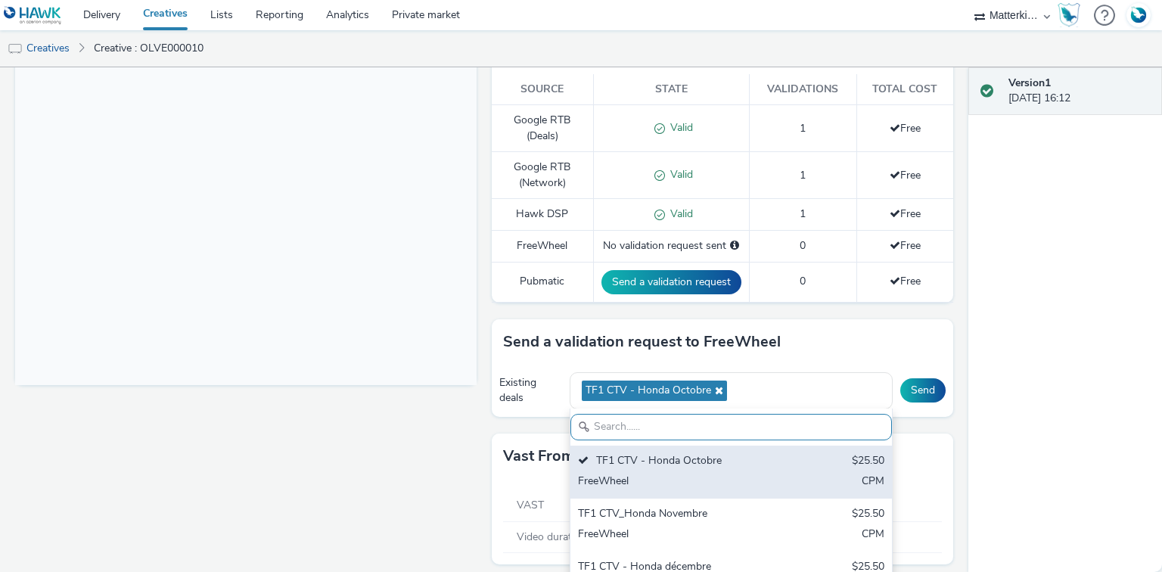
click at [660, 515] on div "TF1 CTV_Honda Novembre" at bounding box center [678, 514] width 201 height 17
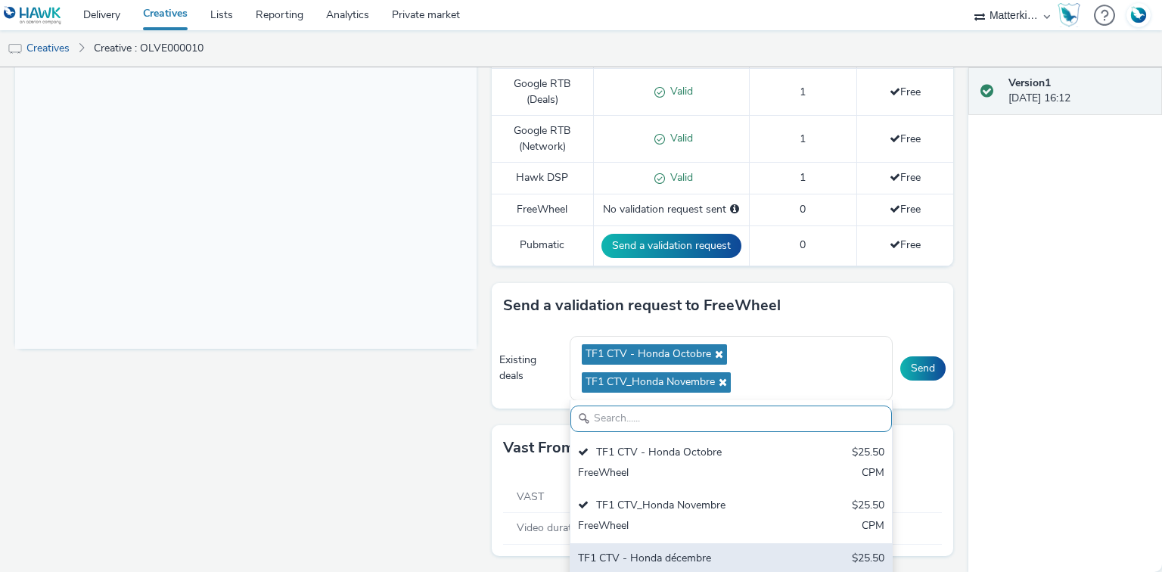
scroll to position [472, 0]
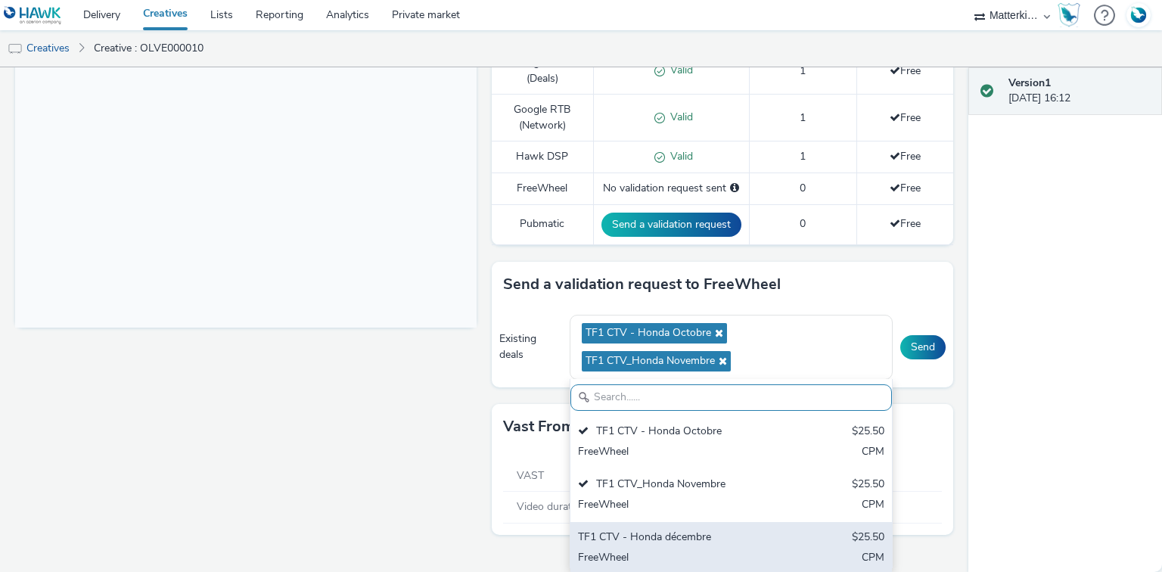
click at [696, 541] on div "TF1 CTV - Honda décembre" at bounding box center [678, 538] width 201 height 17
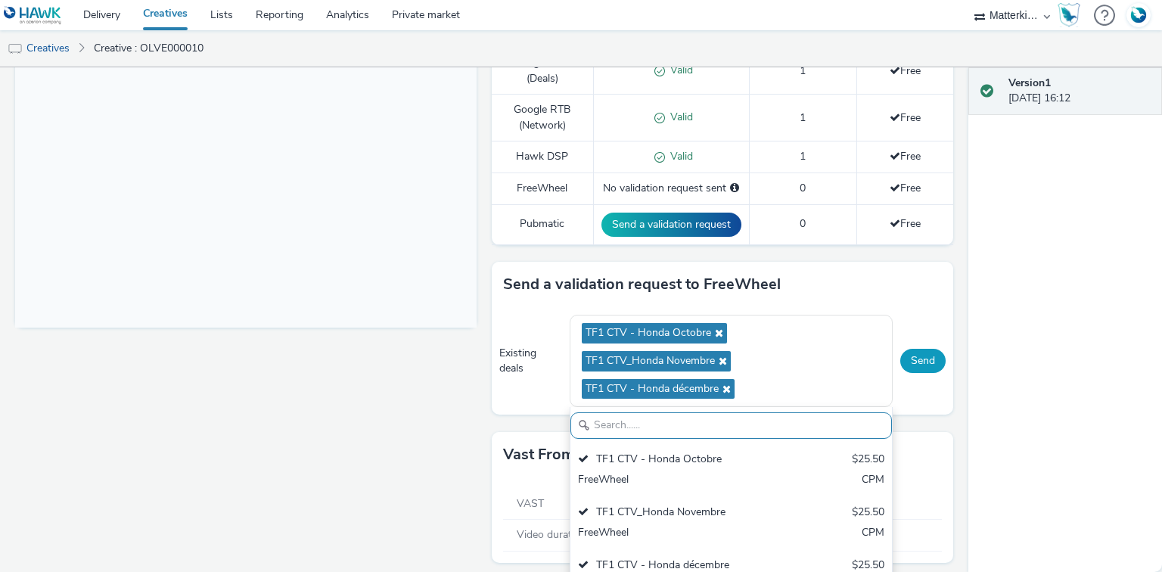
click at [920, 366] on button "Send" at bounding box center [923, 361] width 45 height 24
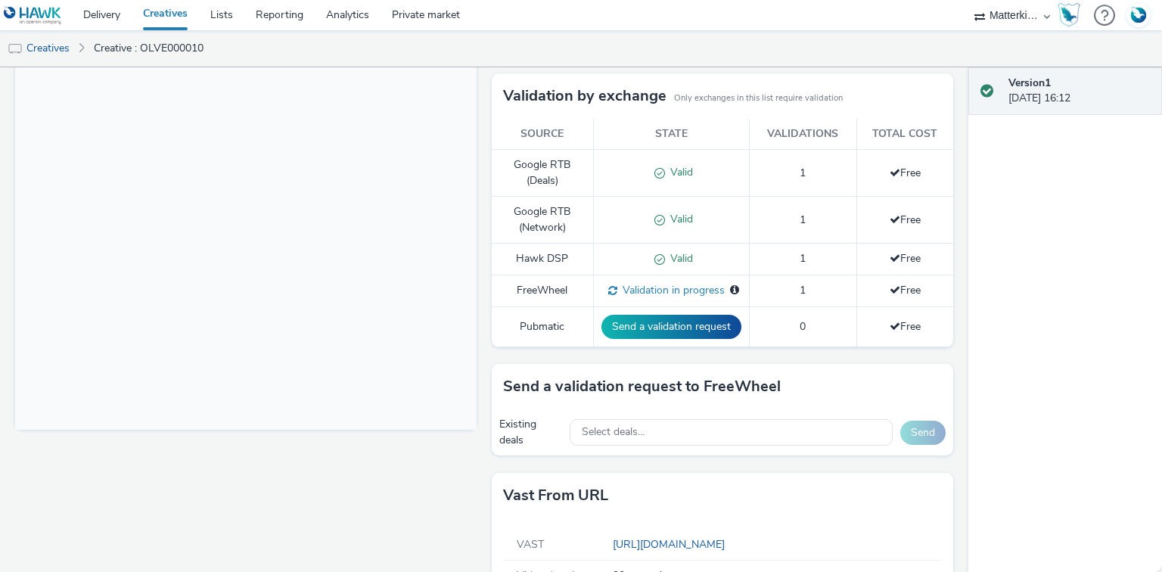
scroll to position [294, 0]
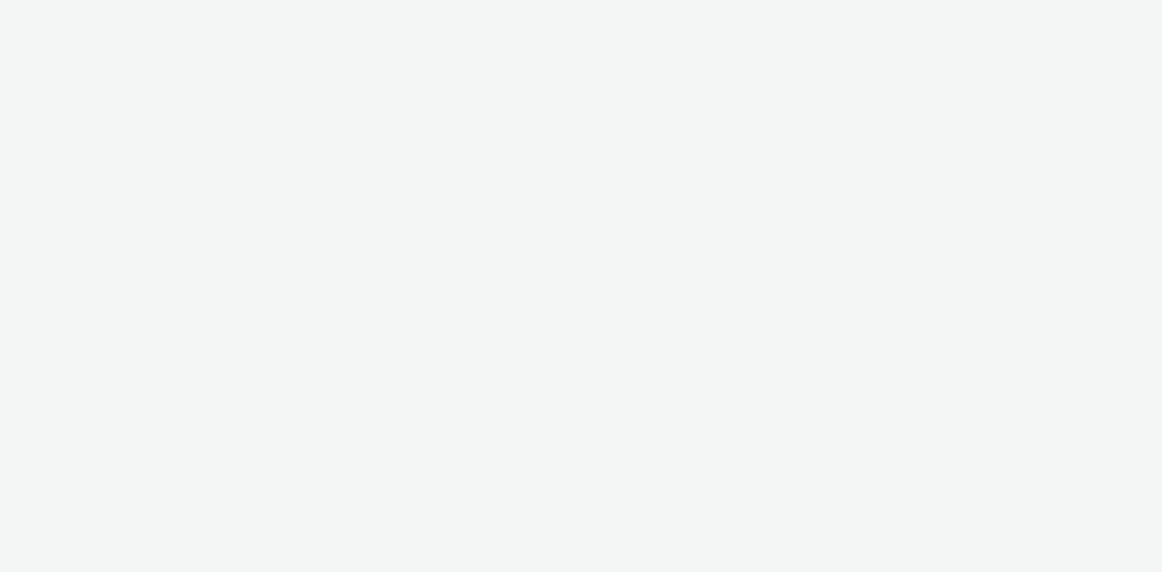
select select "120df370-56d5-4af5-baa5-7e7bf0f81b39"
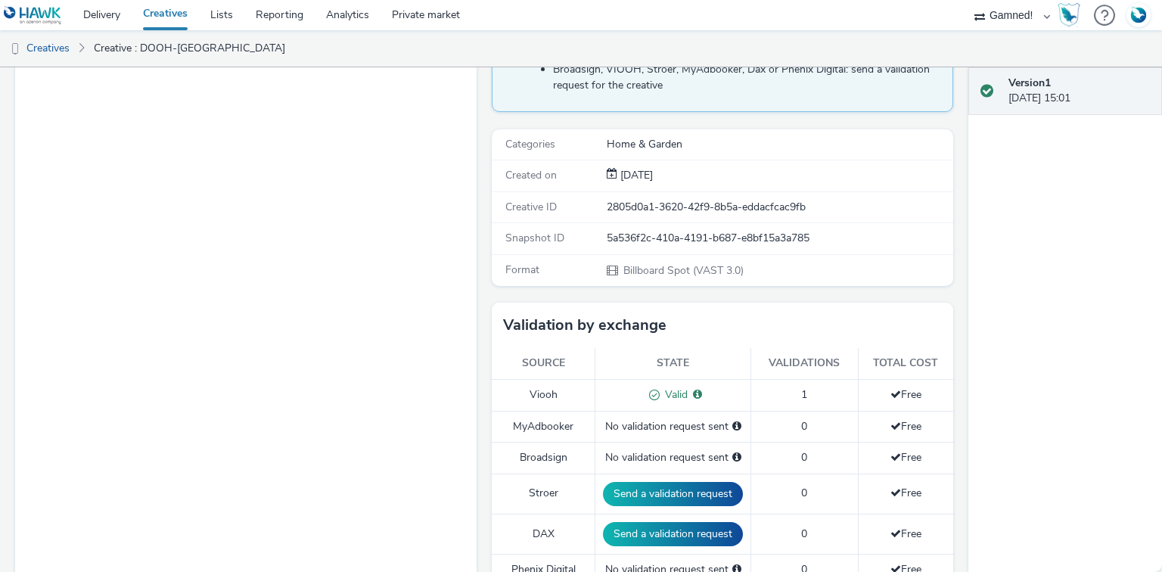
scroll to position [182, 0]
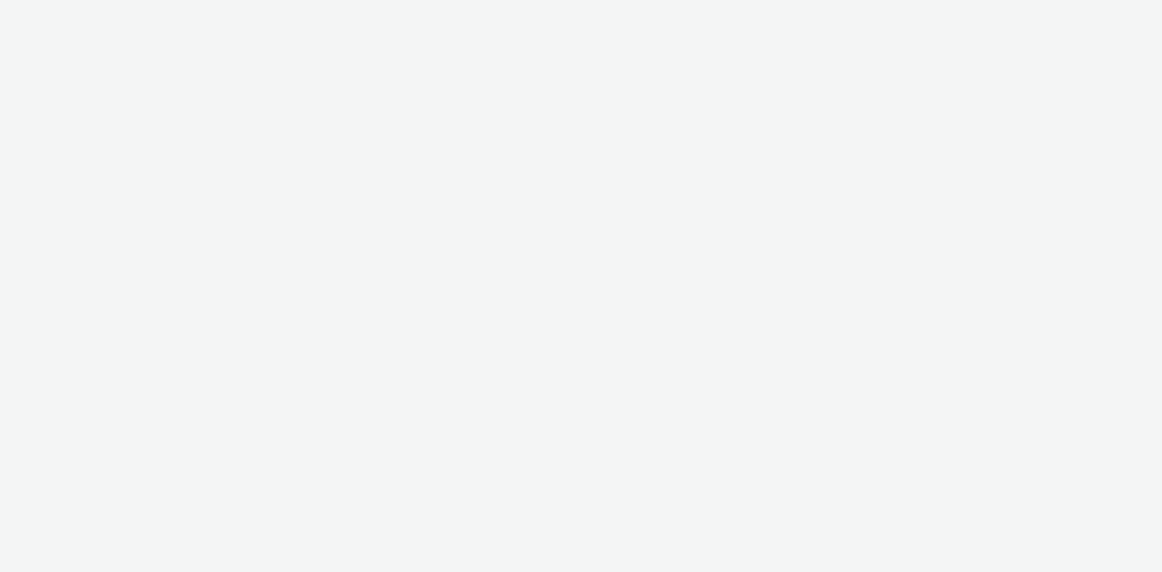
select select "120df370-56d5-4af5-baa5-7e7bf0f81b39"
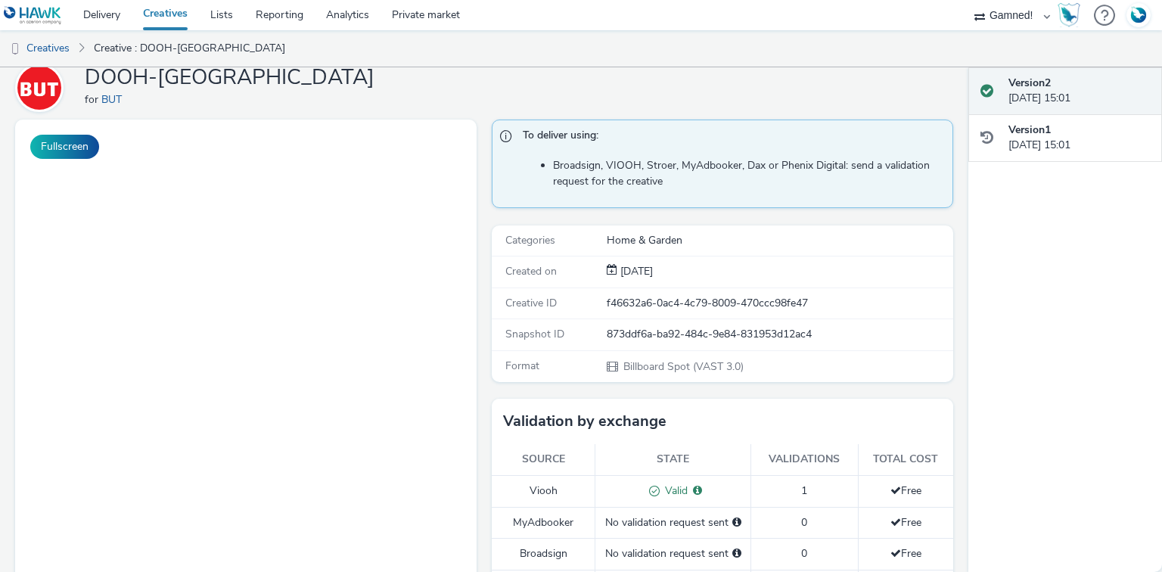
scroll to position [61, 0]
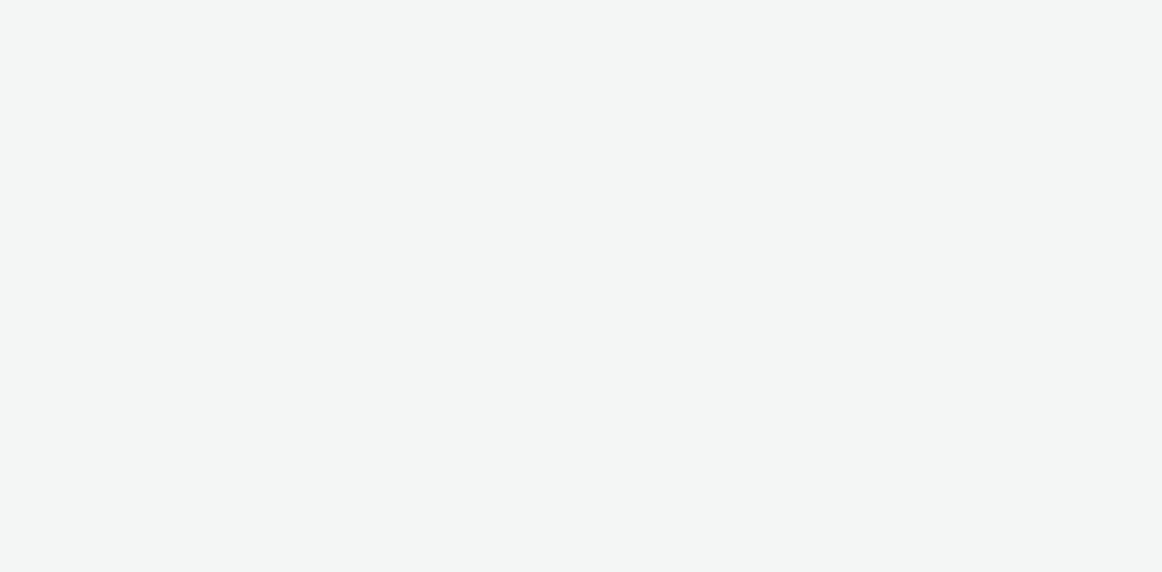
select select "120df370-56d5-4af5-baa5-7e7bf0f81b39"
